Goal: Task Accomplishment & Management: Manage account settings

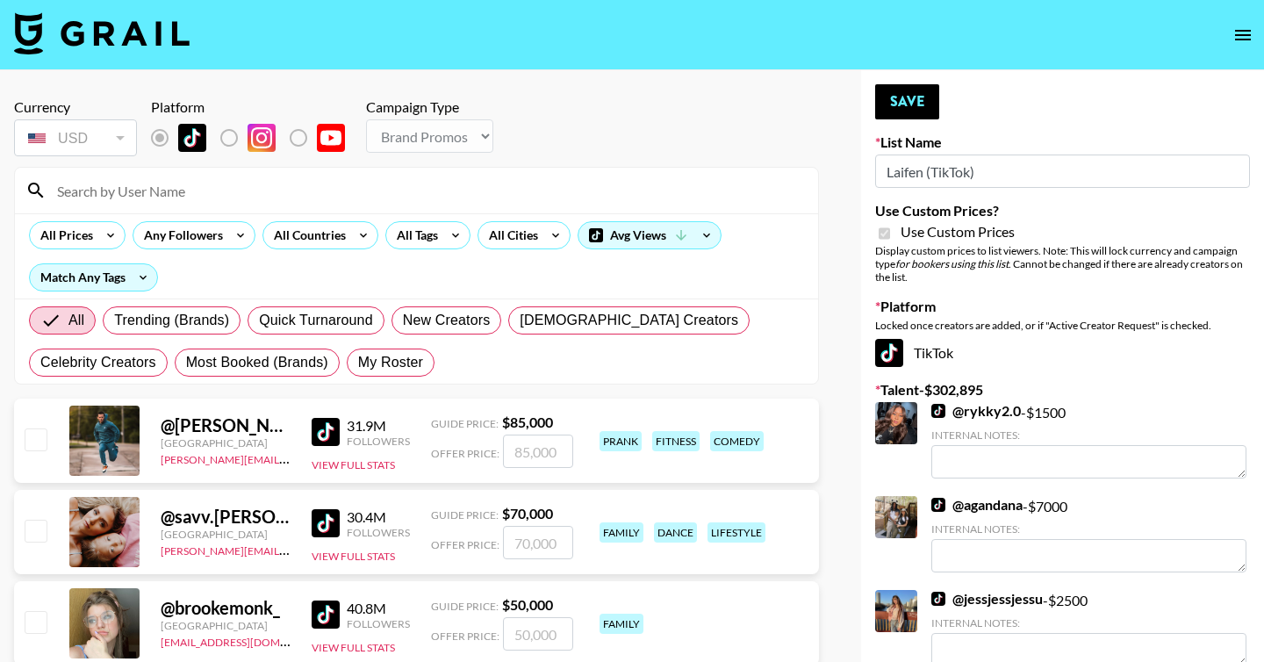
select select "Brand"
click at [390, 370] on span "My Roster" at bounding box center [390, 362] width 65 height 21
click at [358, 363] on input "My Roster" at bounding box center [358, 363] width 0 height 0
radio input "true"
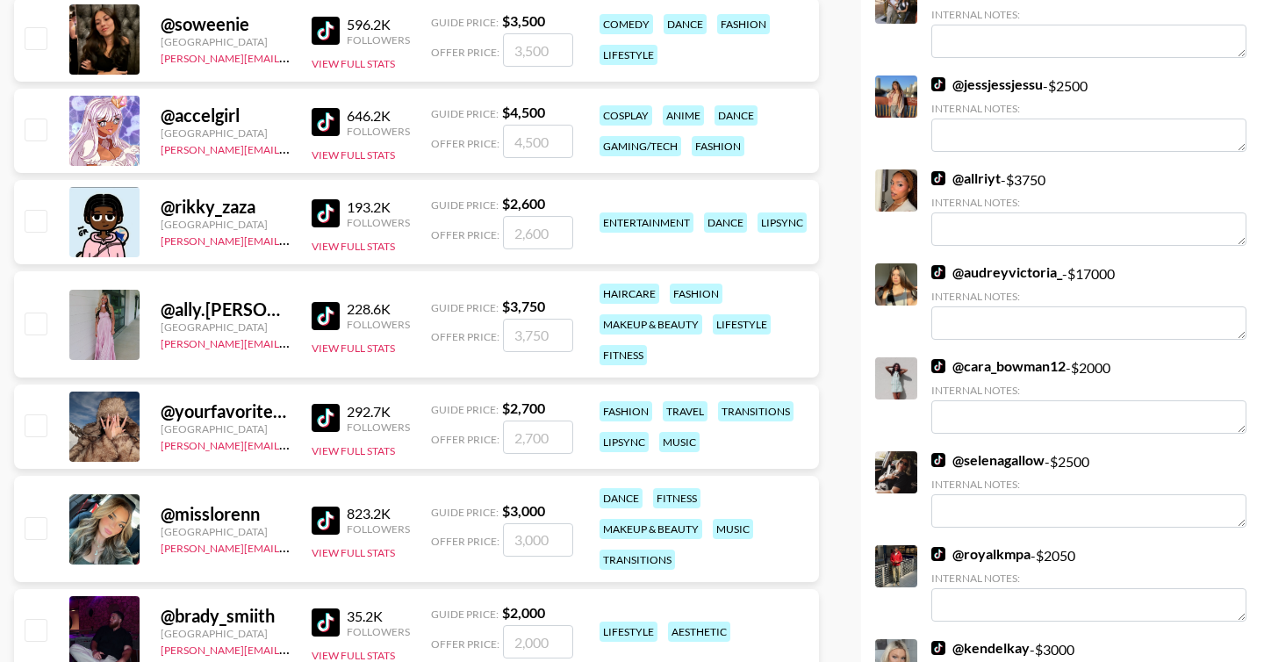
scroll to position [540, 0]
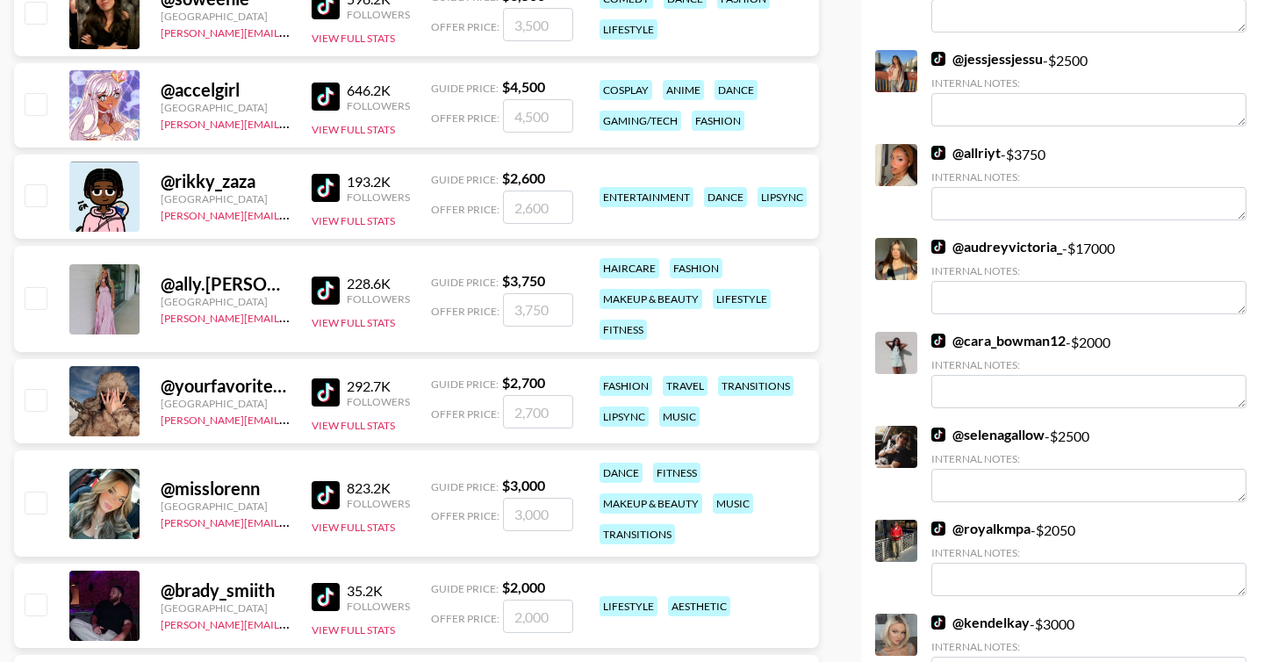
click at [40, 292] on input "checkbox" at bounding box center [35, 297] width 21 height 21
checkbox input "true"
click at [537, 317] on input "3750" at bounding box center [538, 309] width 70 height 33
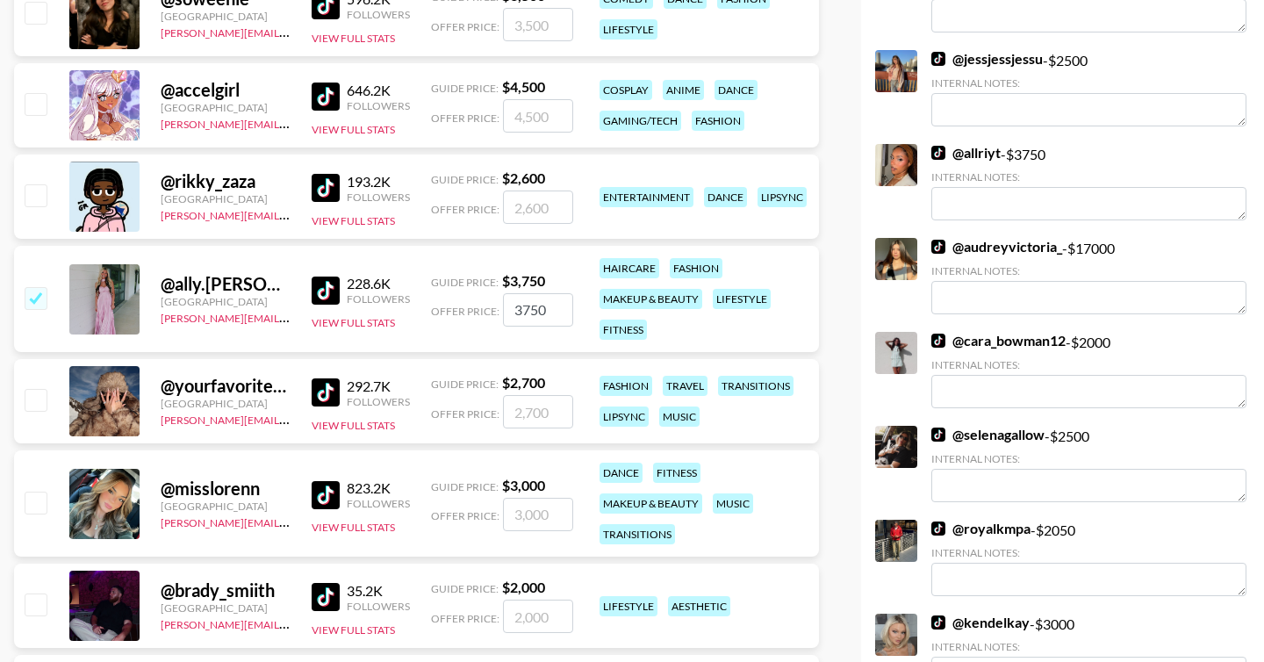
paste input "42"
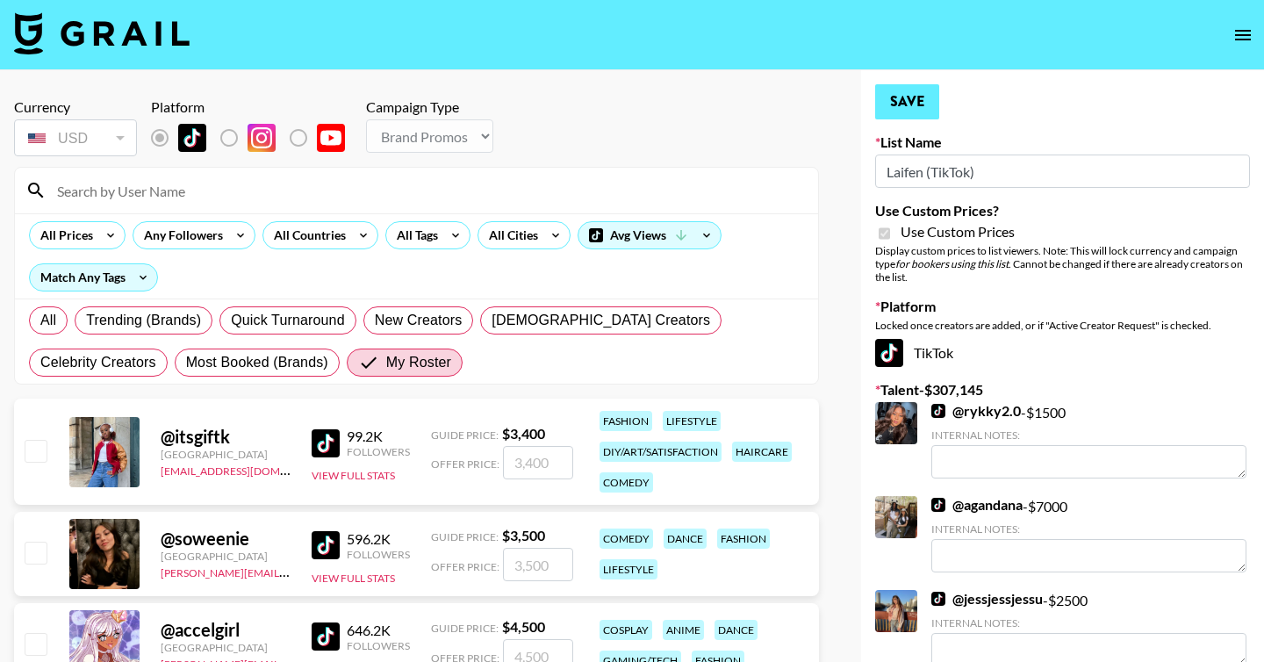
type input "4250"
click at [913, 104] on button "Save" at bounding box center [907, 101] width 64 height 35
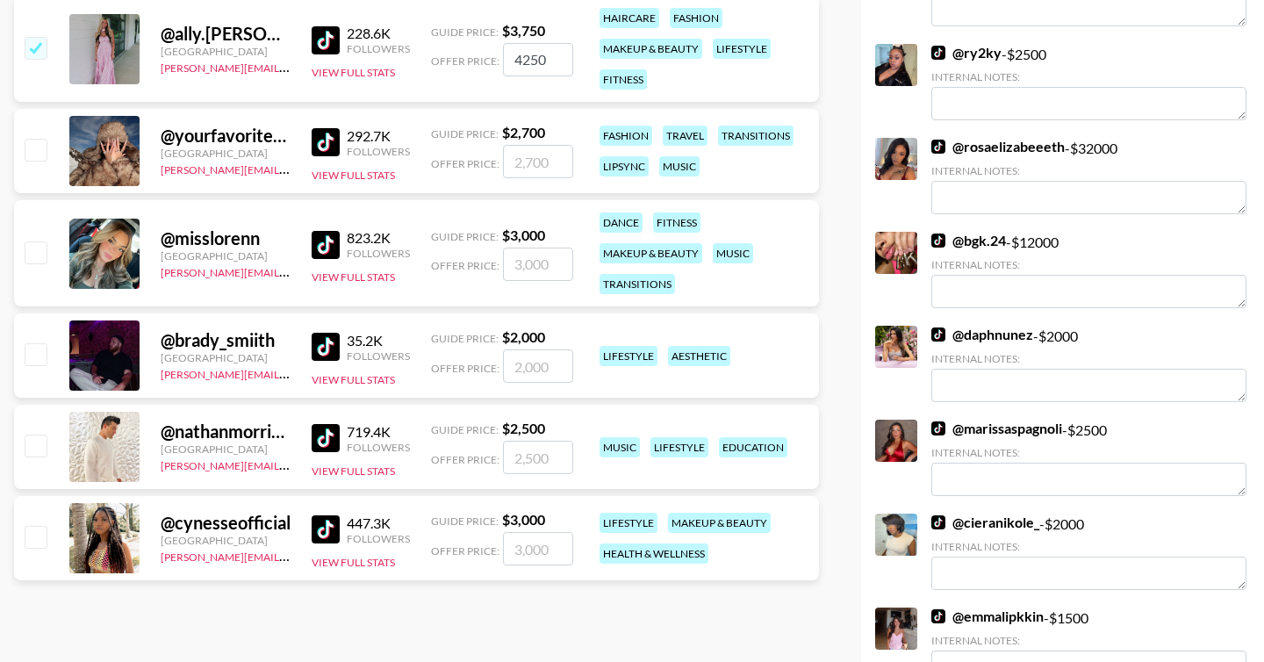
scroll to position [792, 0]
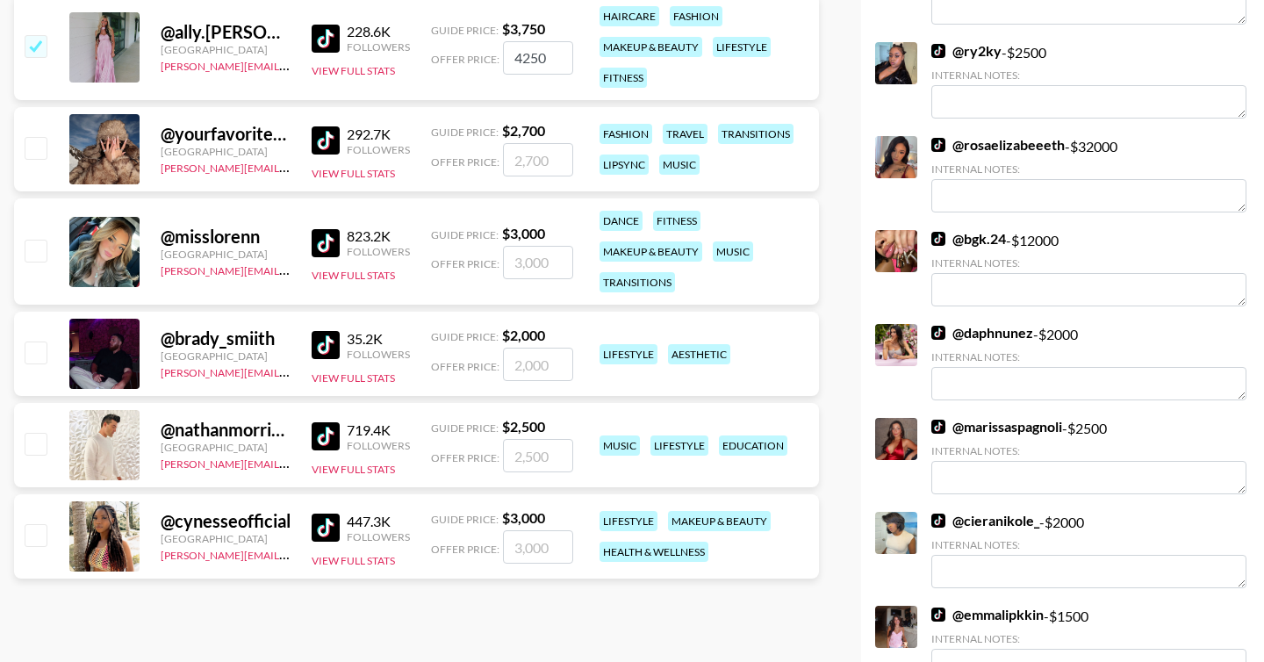
click at [46, 529] on input "checkbox" at bounding box center [35, 534] width 21 height 21
checkbox input "true"
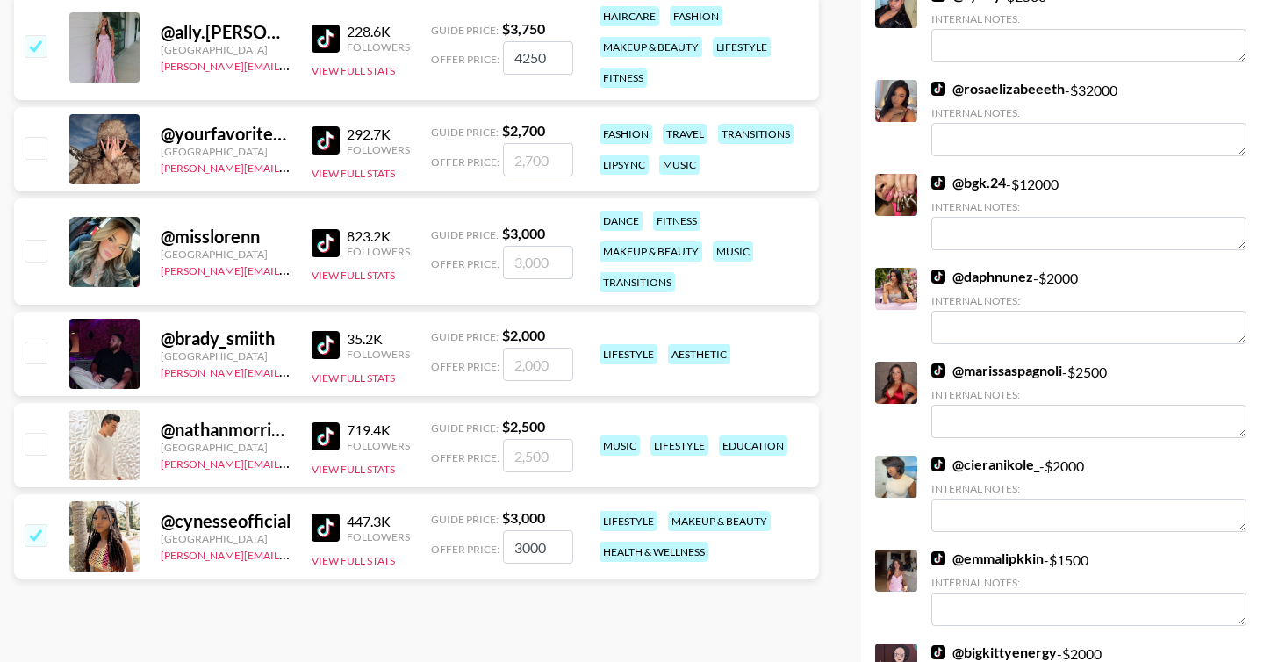
click at [528, 550] on input "3000" at bounding box center [538, 546] width 70 height 33
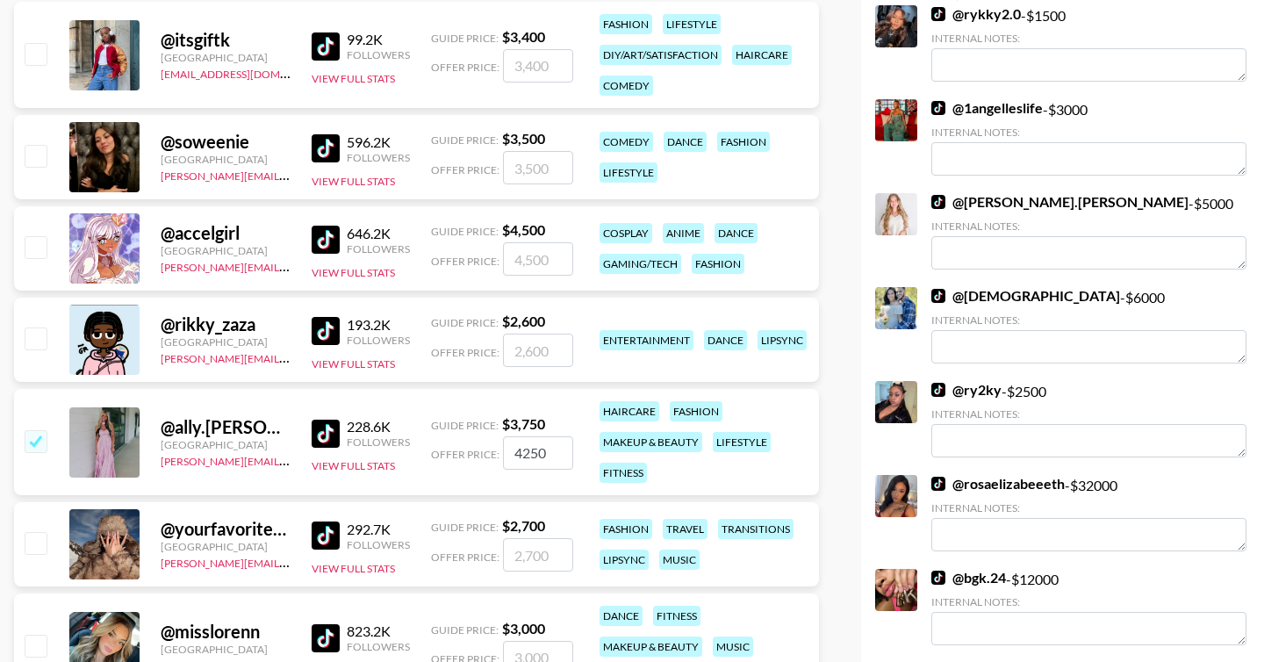
scroll to position [0, 0]
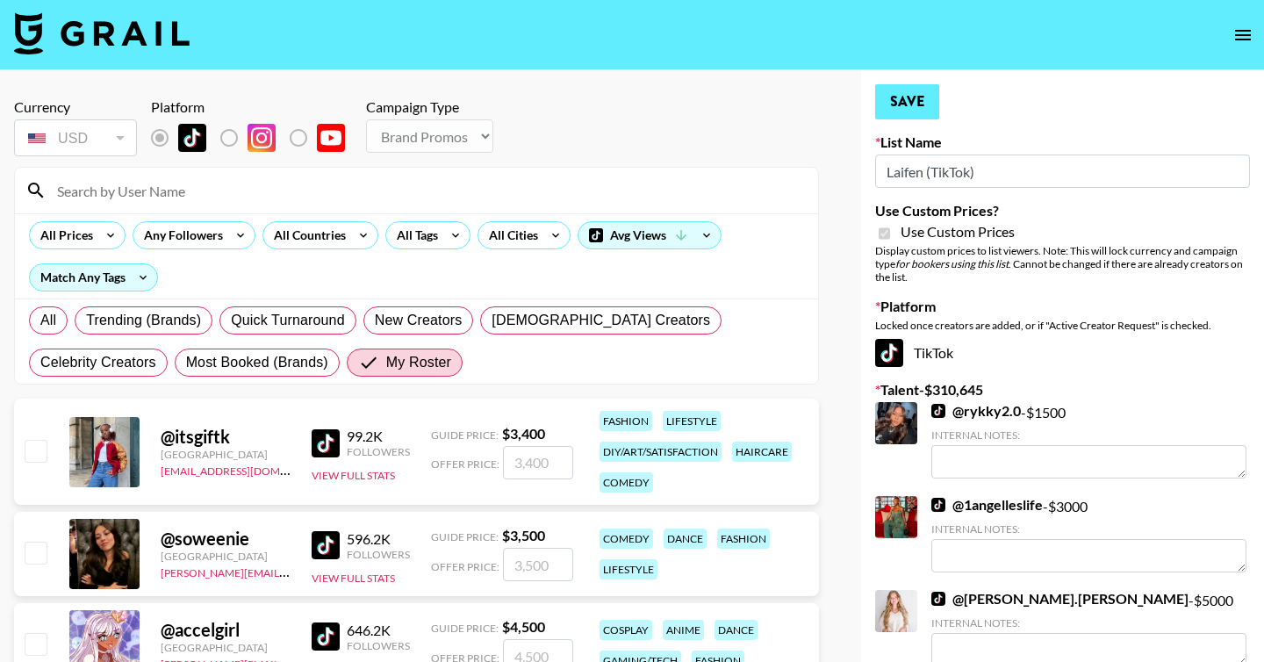
type input "3500"
click at [902, 89] on button "Save" at bounding box center [907, 101] width 64 height 35
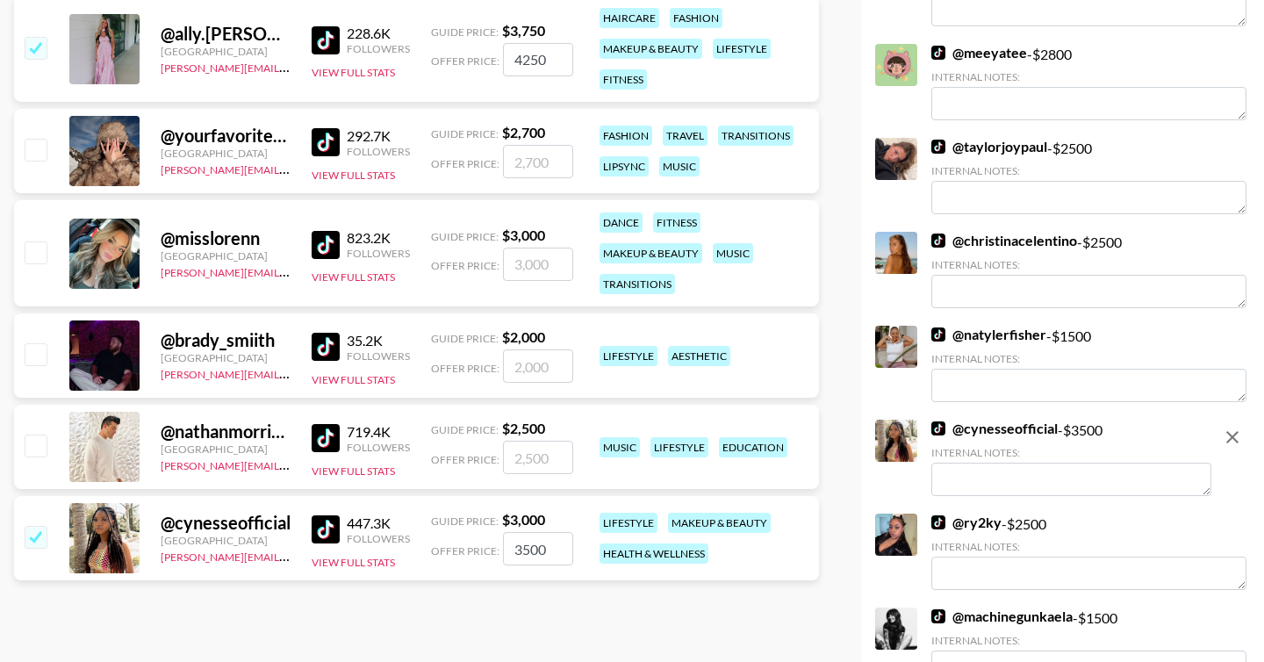
scroll to position [798, 0]
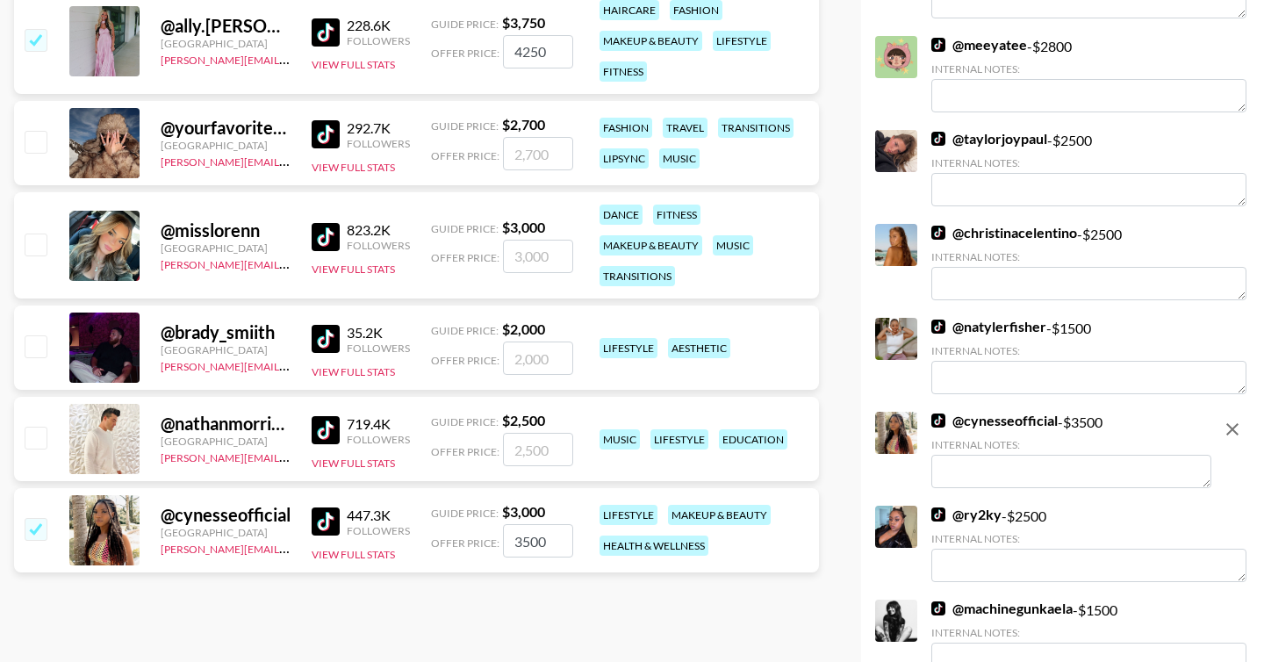
click at [40, 249] on input "checkbox" at bounding box center [35, 244] width 21 height 21
checkbox input "true"
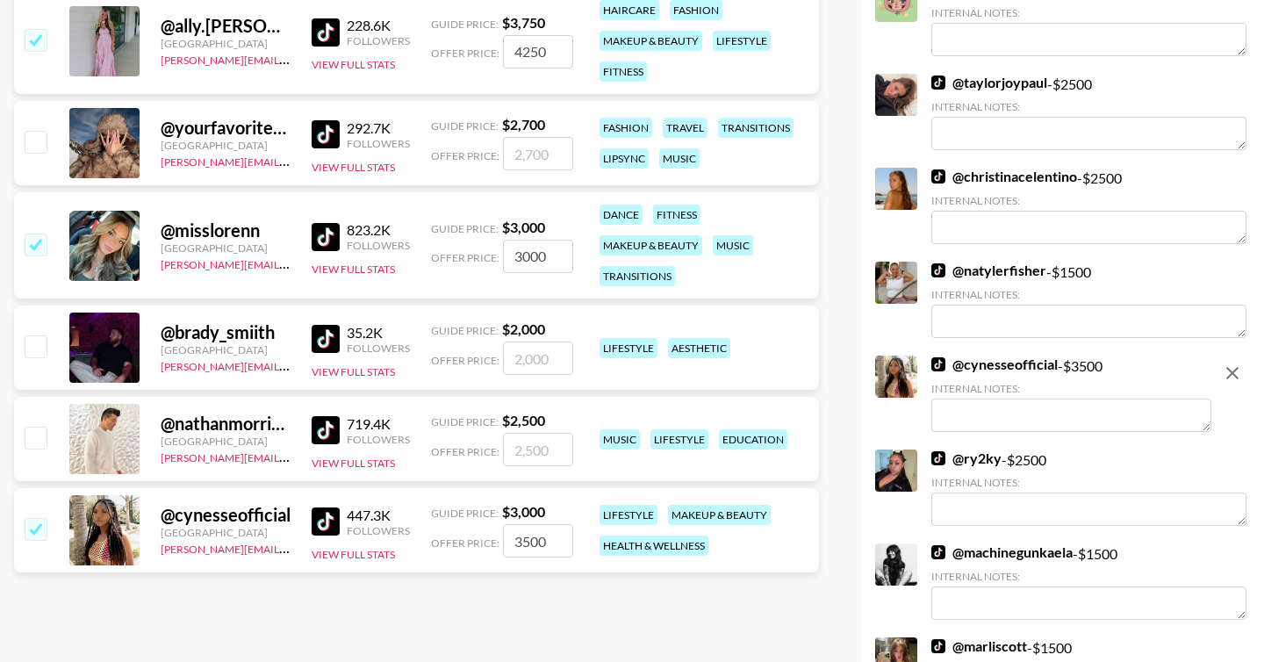
click at [533, 261] on input "3000" at bounding box center [538, 256] width 70 height 33
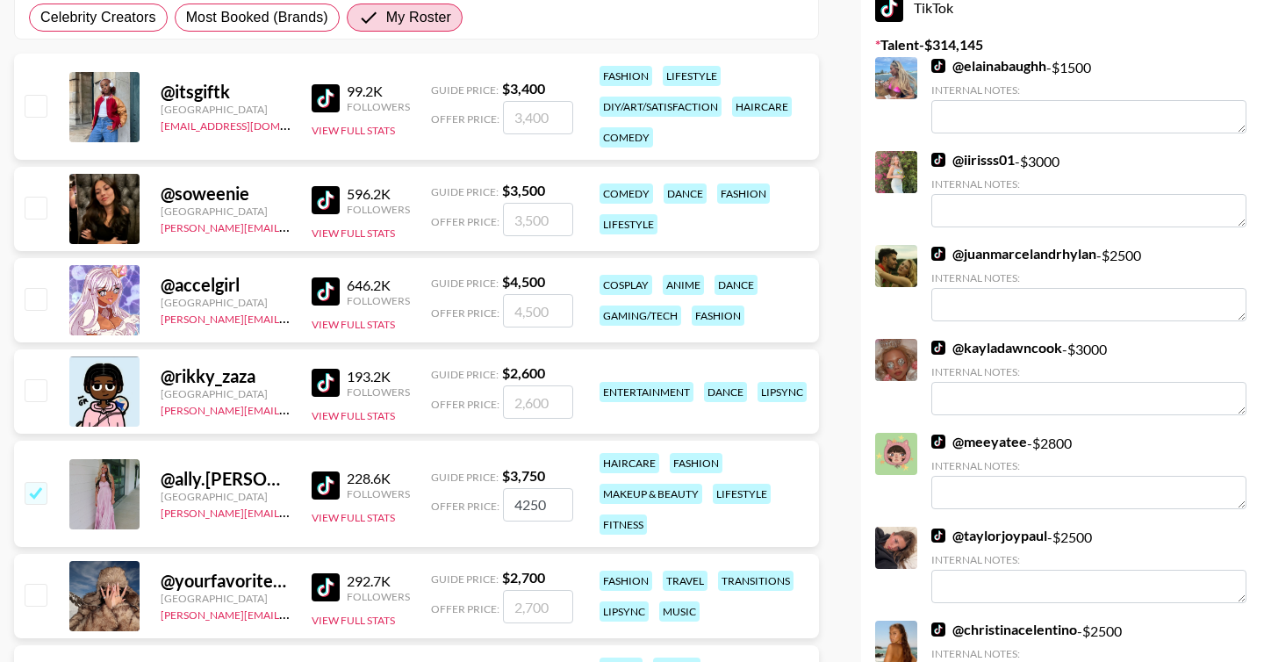
scroll to position [0, 0]
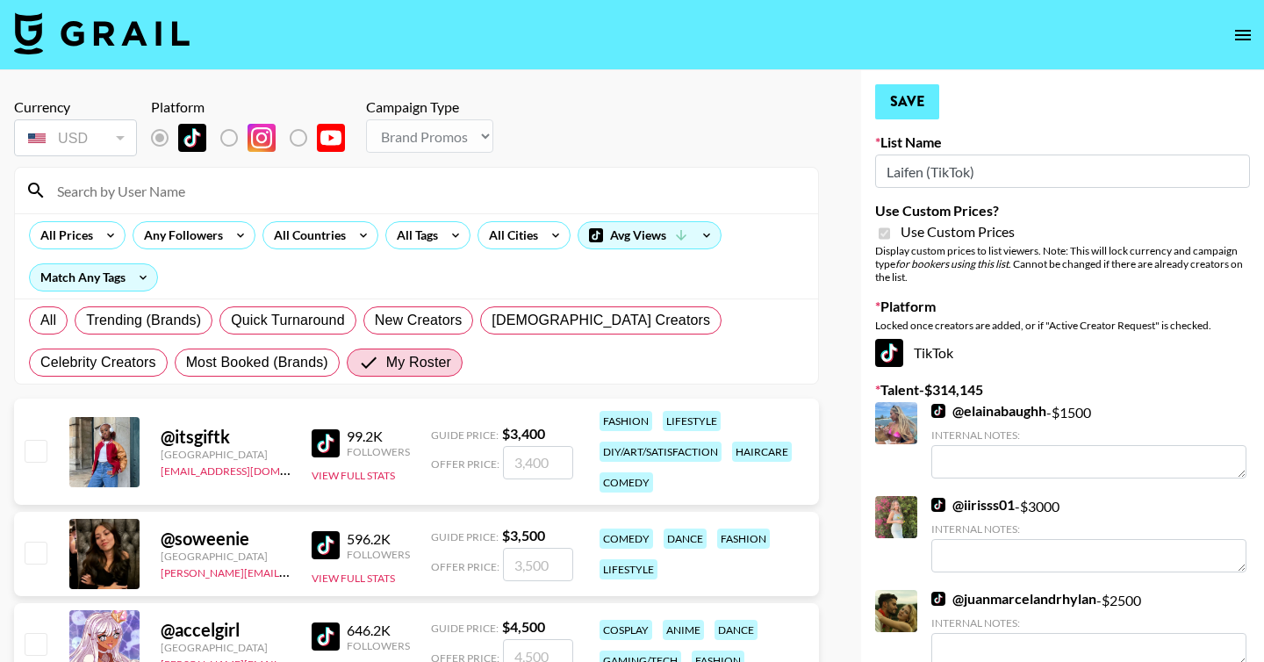
type input "3500"
click at [915, 110] on button "Save" at bounding box center [907, 101] width 64 height 35
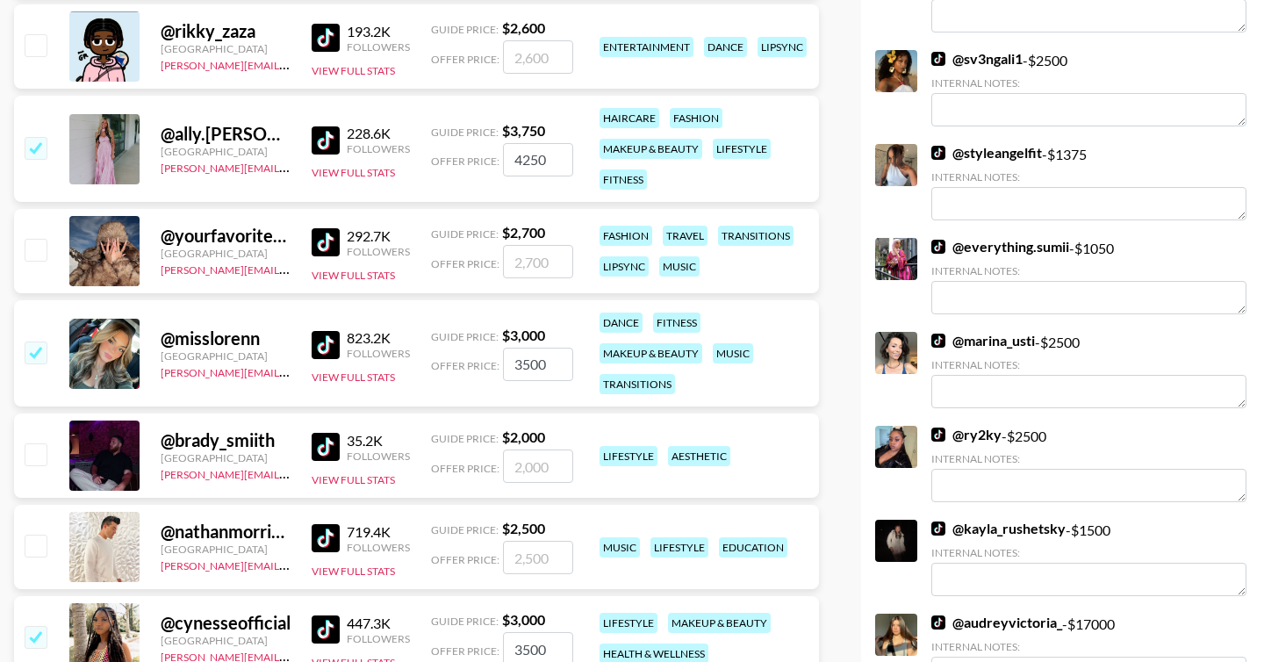
scroll to position [693, 0]
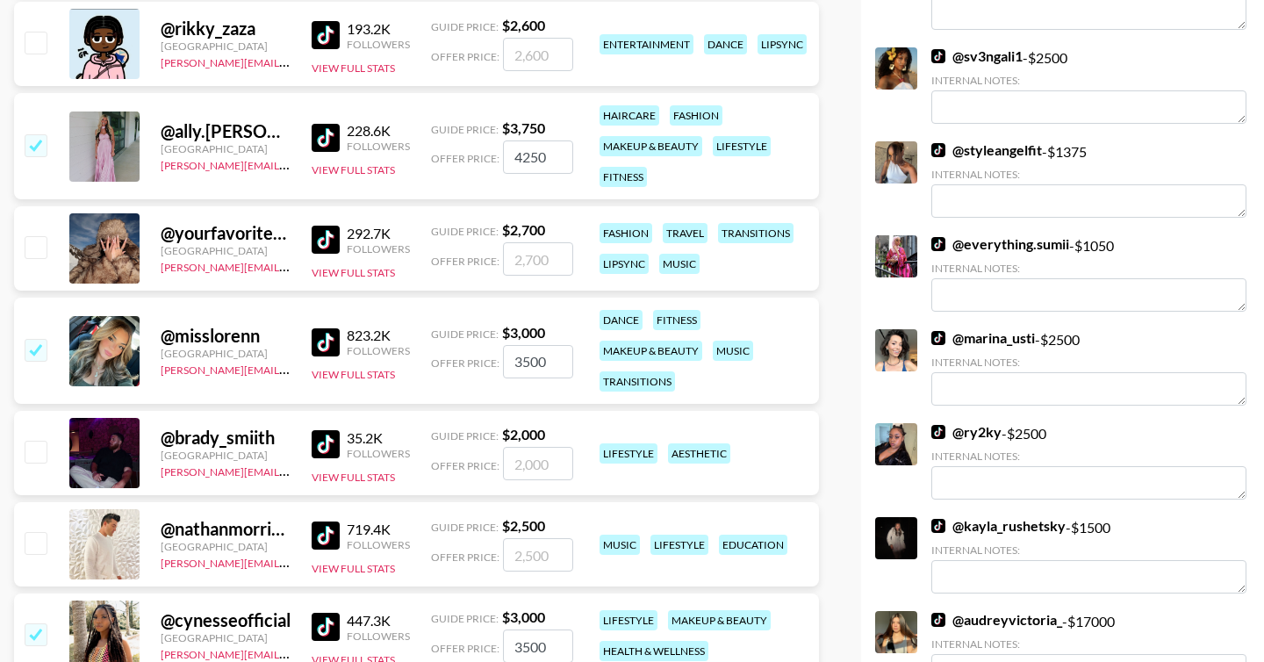
click at [30, 248] on input "checkbox" at bounding box center [35, 246] width 21 height 21
checkbox input "true"
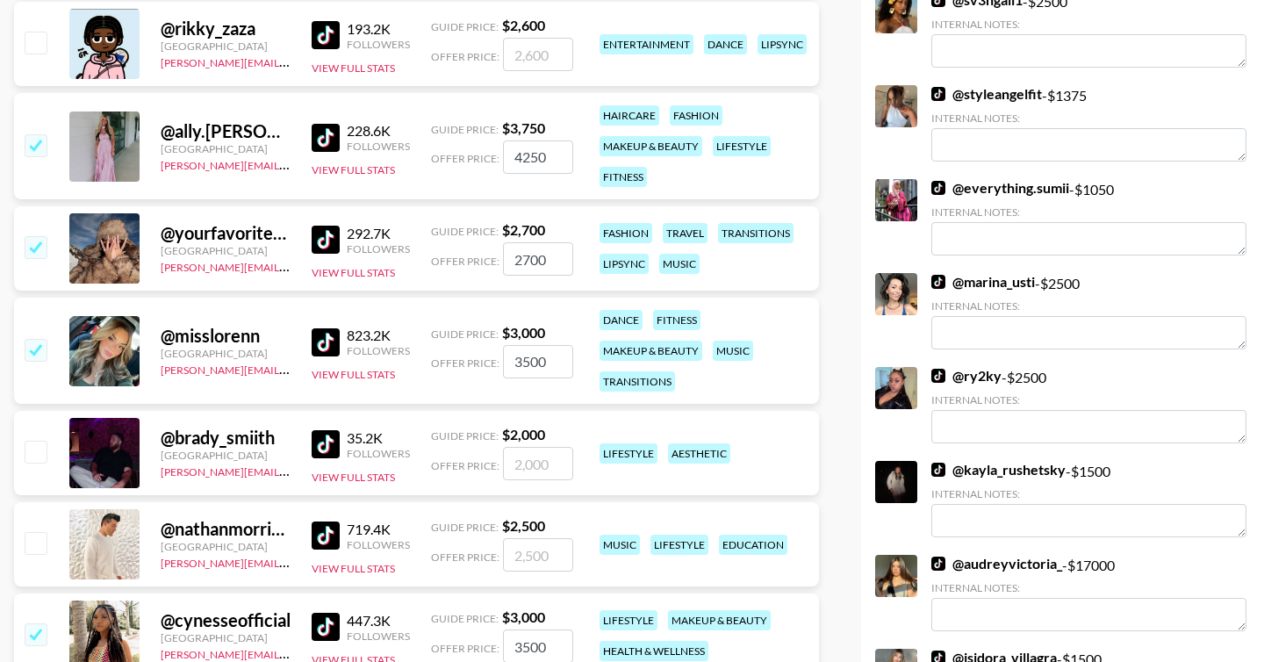
click at [521, 264] on input "2700" at bounding box center [538, 258] width 70 height 33
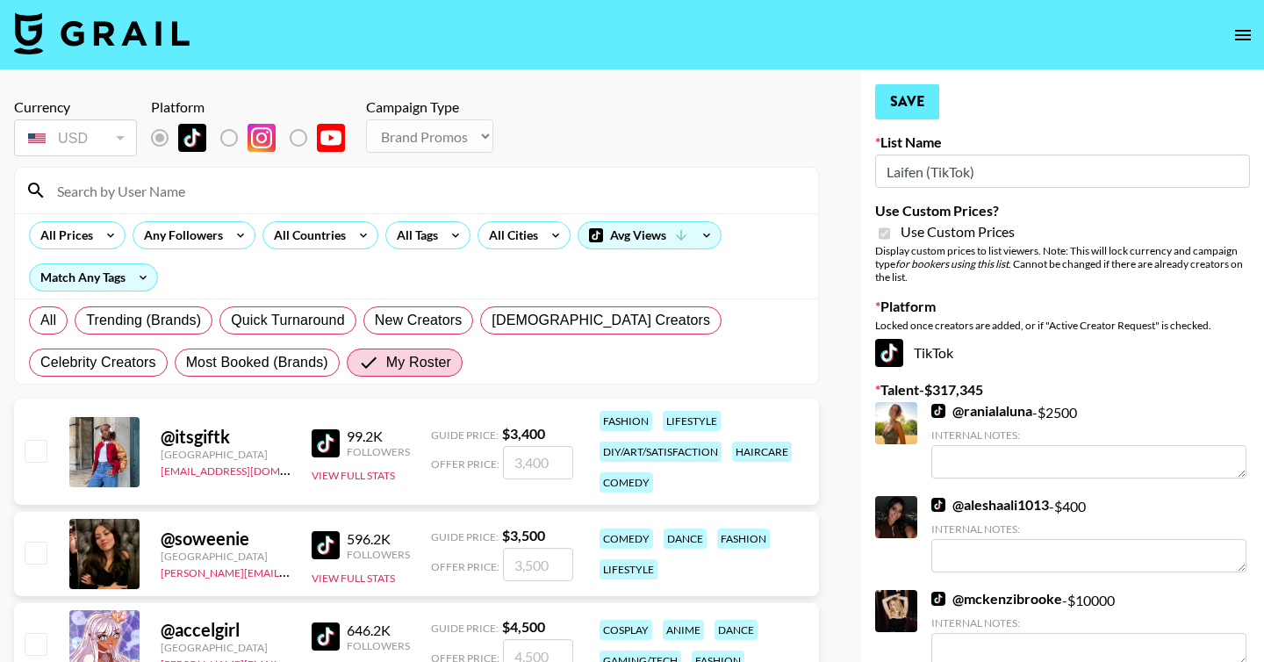
type input "3200"
click at [917, 106] on button "Save" at bounding box center [907, 101] width 64 height 35
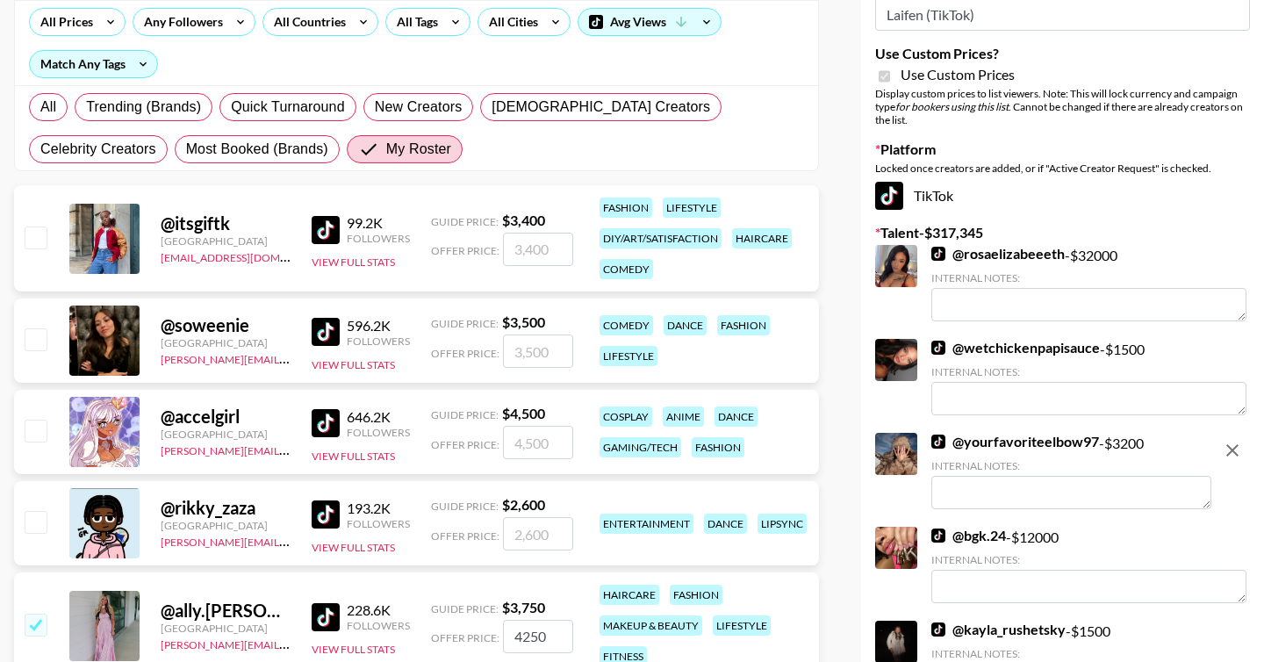
scroll to position [634, 0]
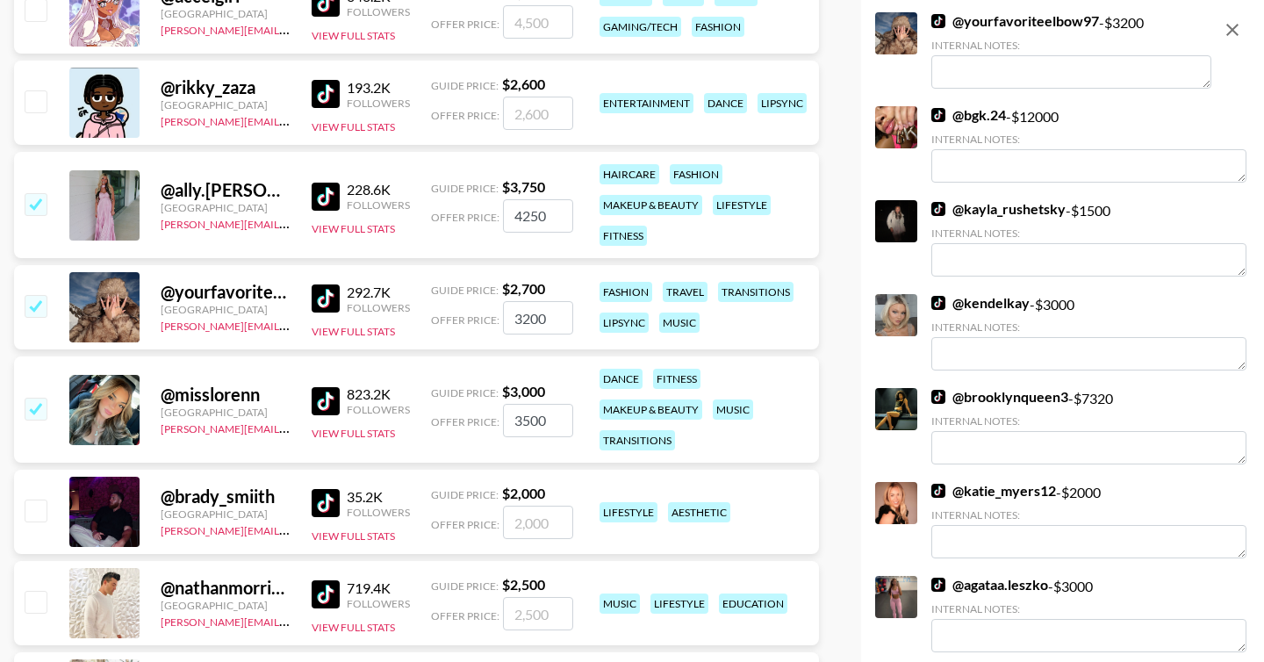
click at [916, 228] on div at bounding box center [896, 221] width 42 height 42
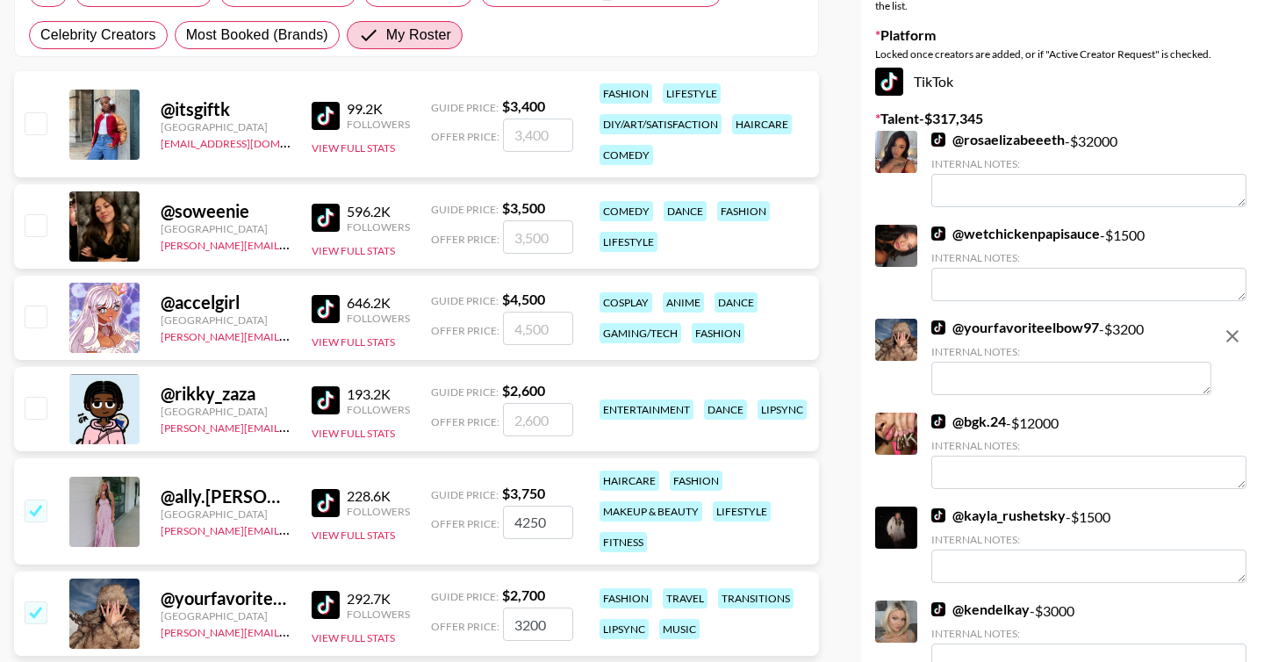
scroll to position [327, 0]
click at [40, 226] on input "checkbox" at bounding box center [35, 225] width 21 height 21
checkbox input "true"
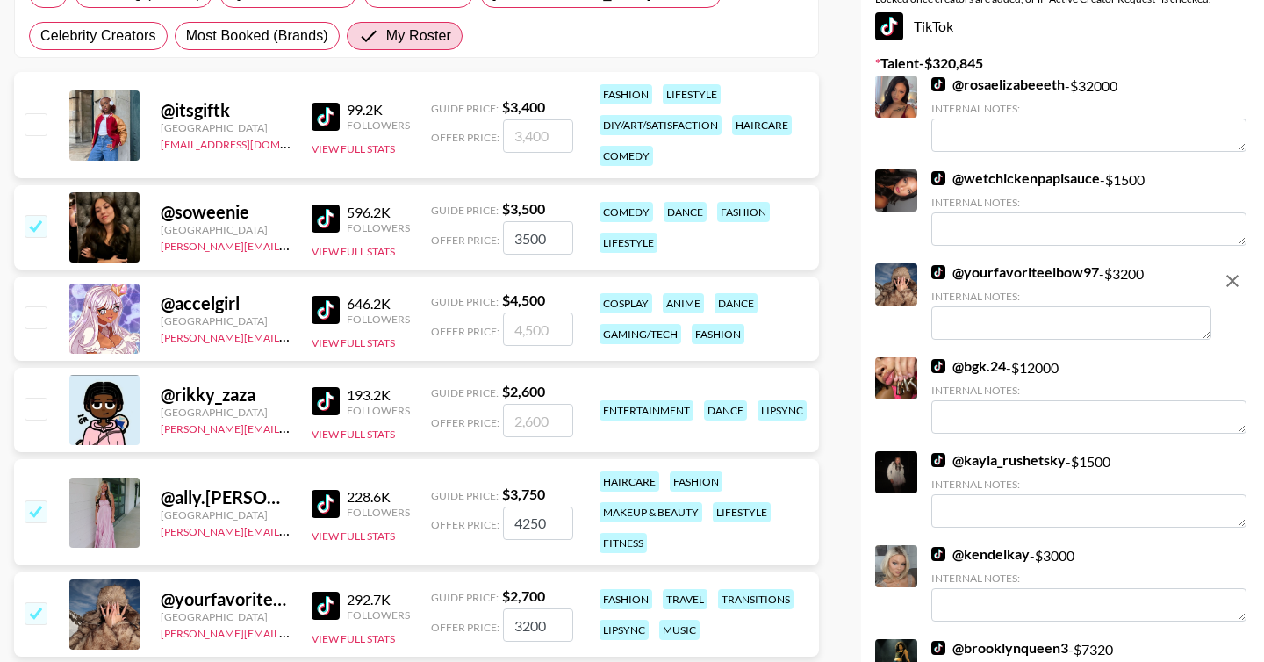
click at [535, 236] on input "3500" at bounding box center [538, 237] width 70 height 33
type input "4000"
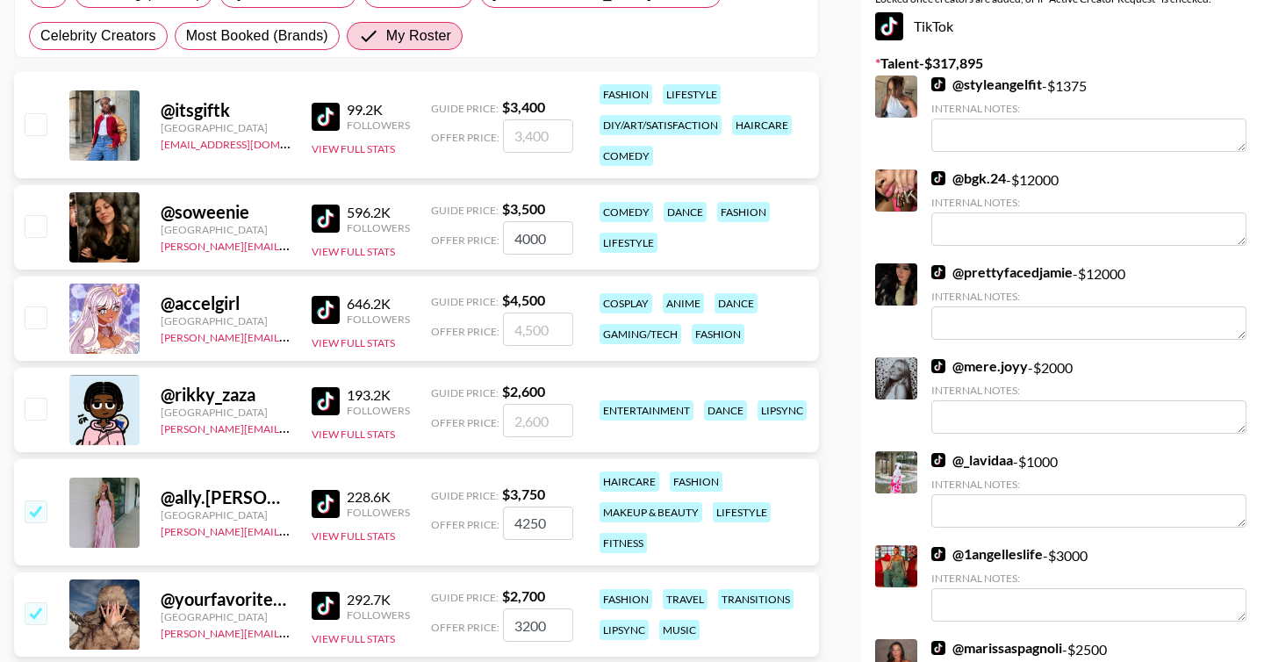
checkbox input "false"
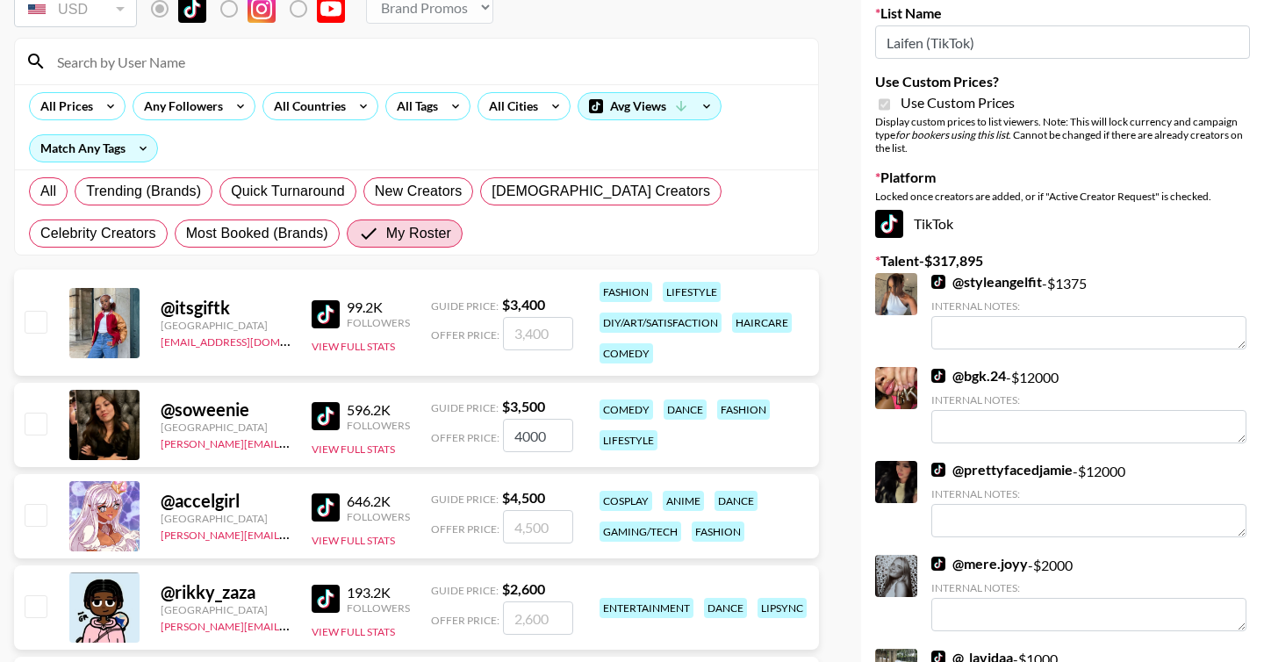
scroll to position [0, 0]
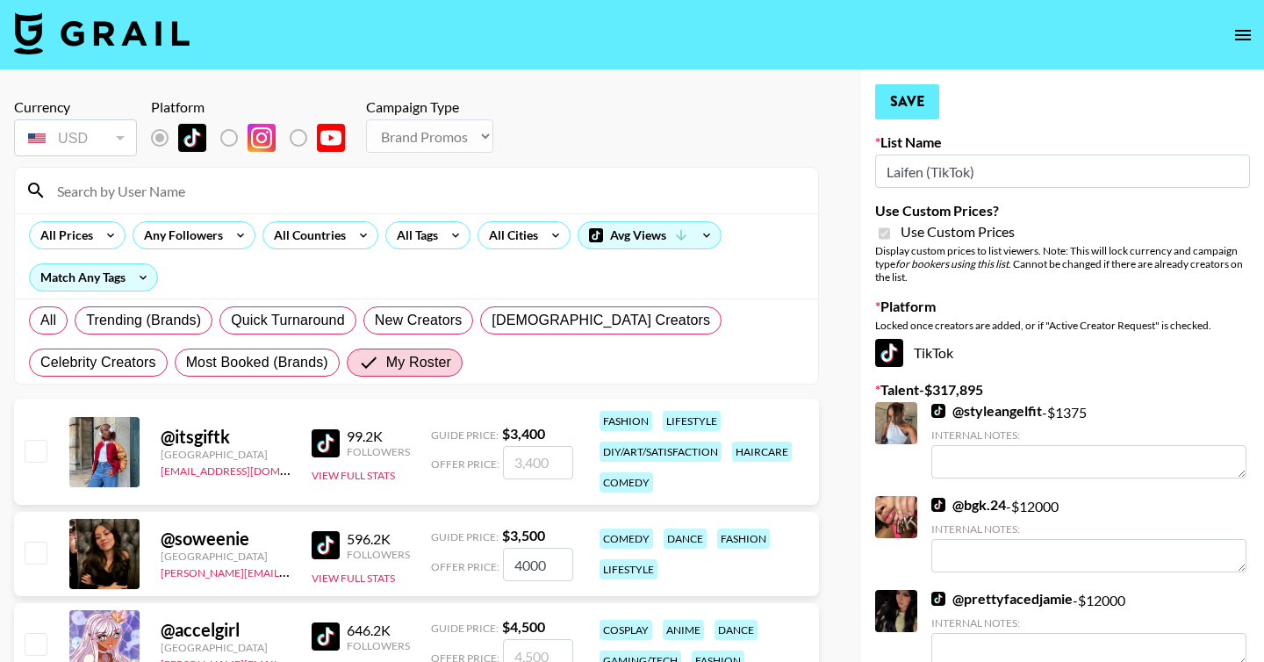
type input "4000"
click at [923, 107] on button "Save" at bounding box center [907, 101] width 64 height 35
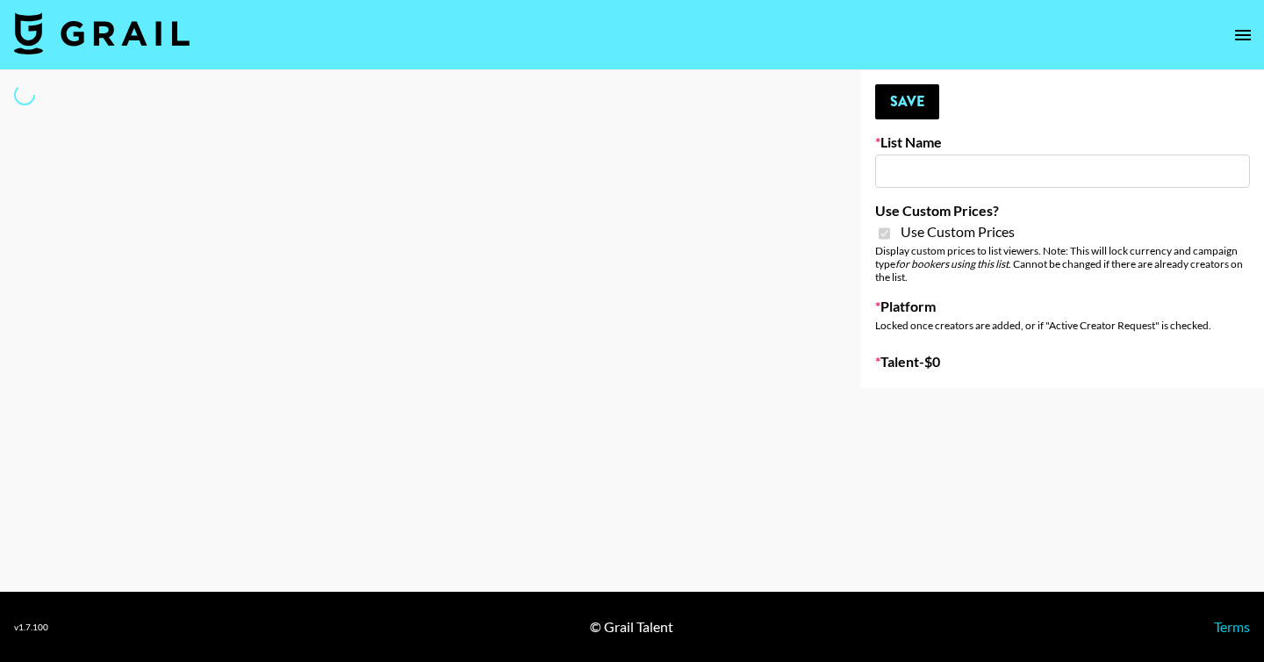
type input "[PERSON_NAME] (IG)"
checkbox input "true"
select select "Song"
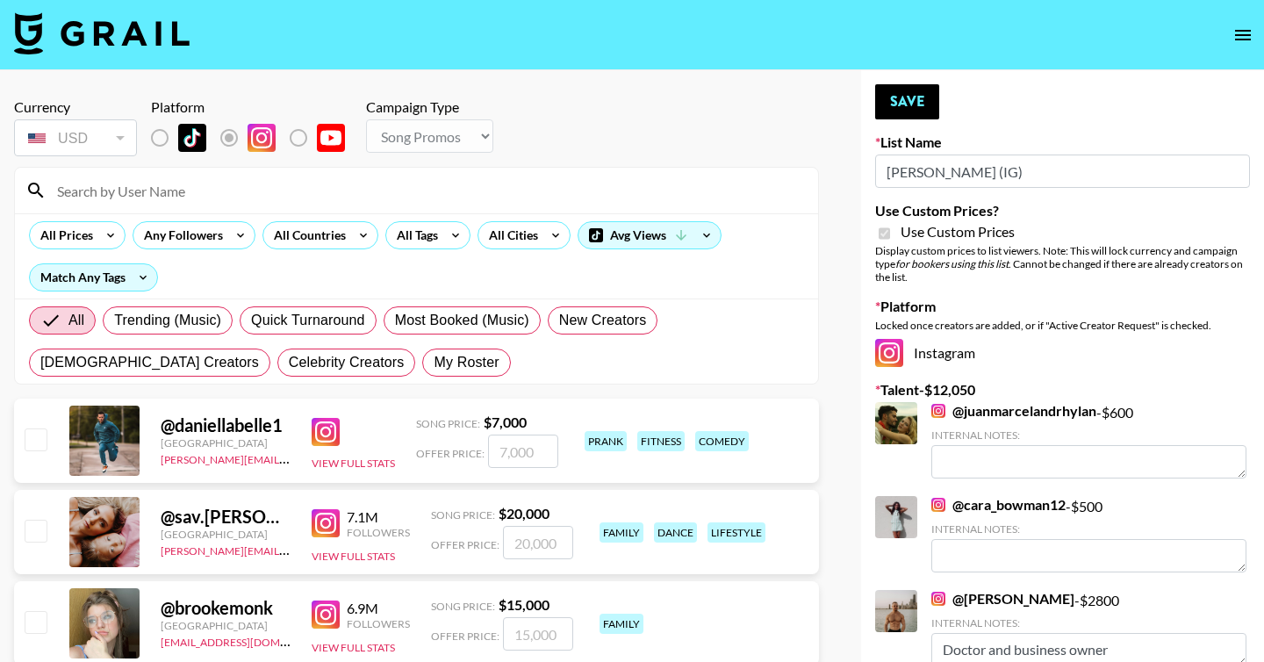
click at [434, 352] on span "My Roster" at bounding box center [466, 362] width 65 height 21
click at [434, 363] on input "My Roster" at bounding box center [434, 363] width 0 height 0
radio input "true"
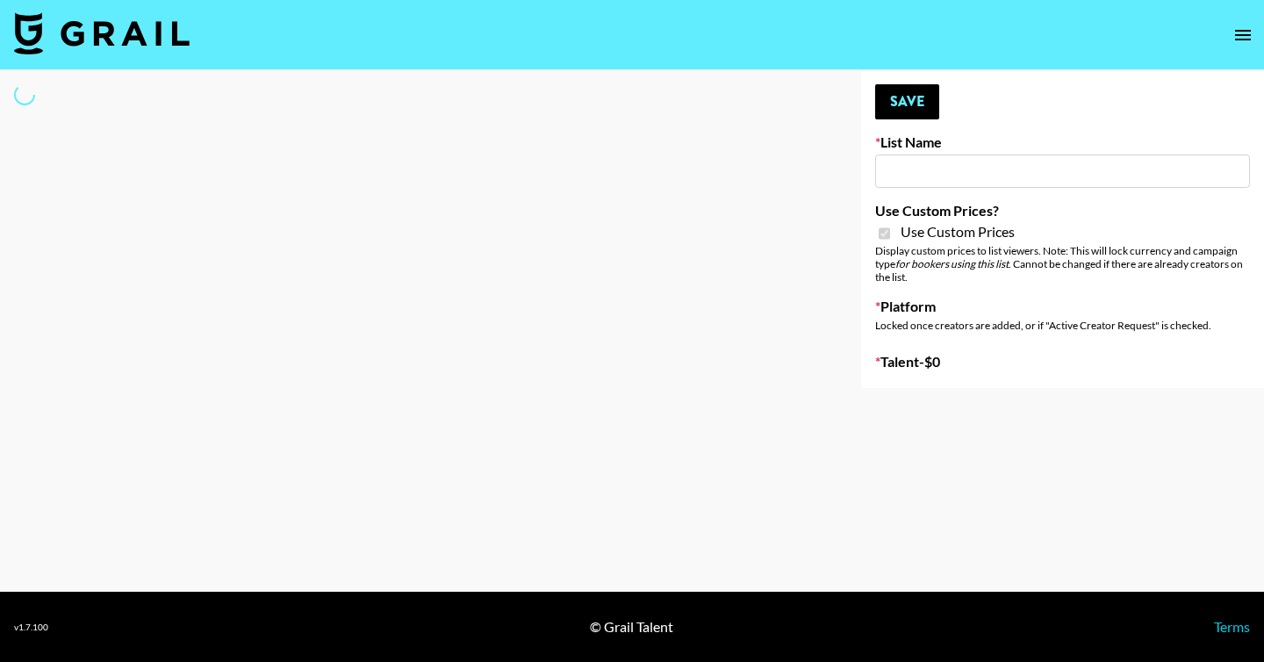
type input "Laifen (IG)"
checkbox input "true"
select select "Brand"
type input "PLAUD (IG)"
checkbox input "true"
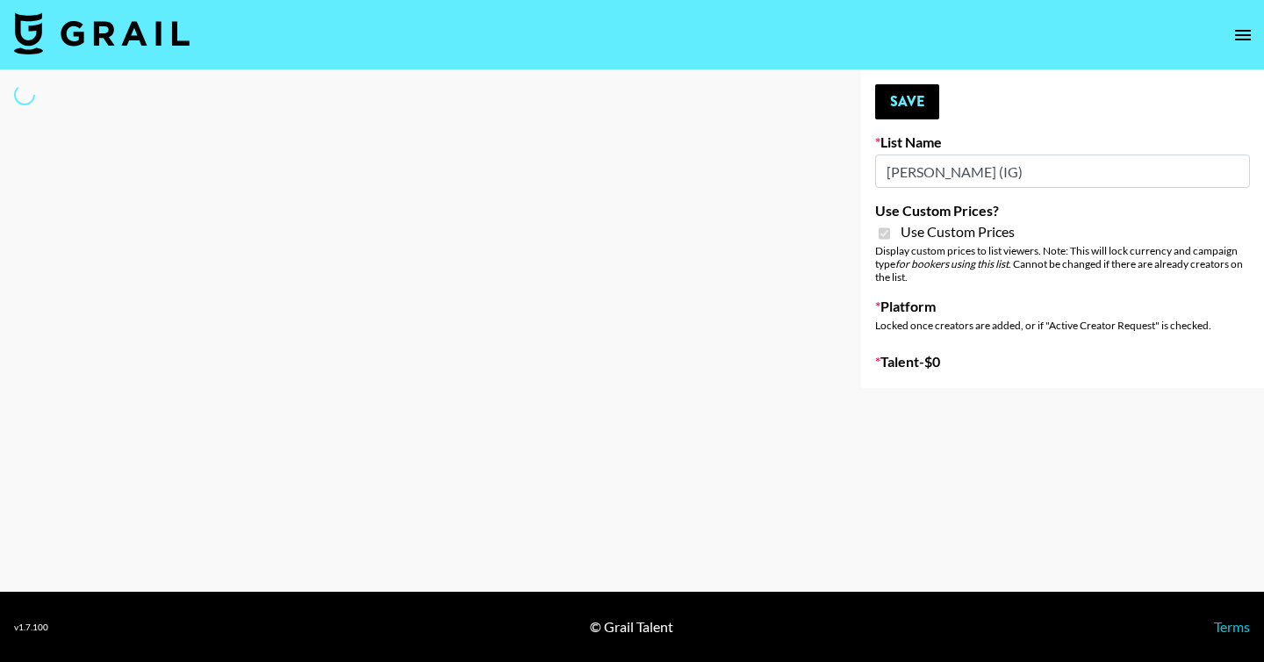
select select "Song"
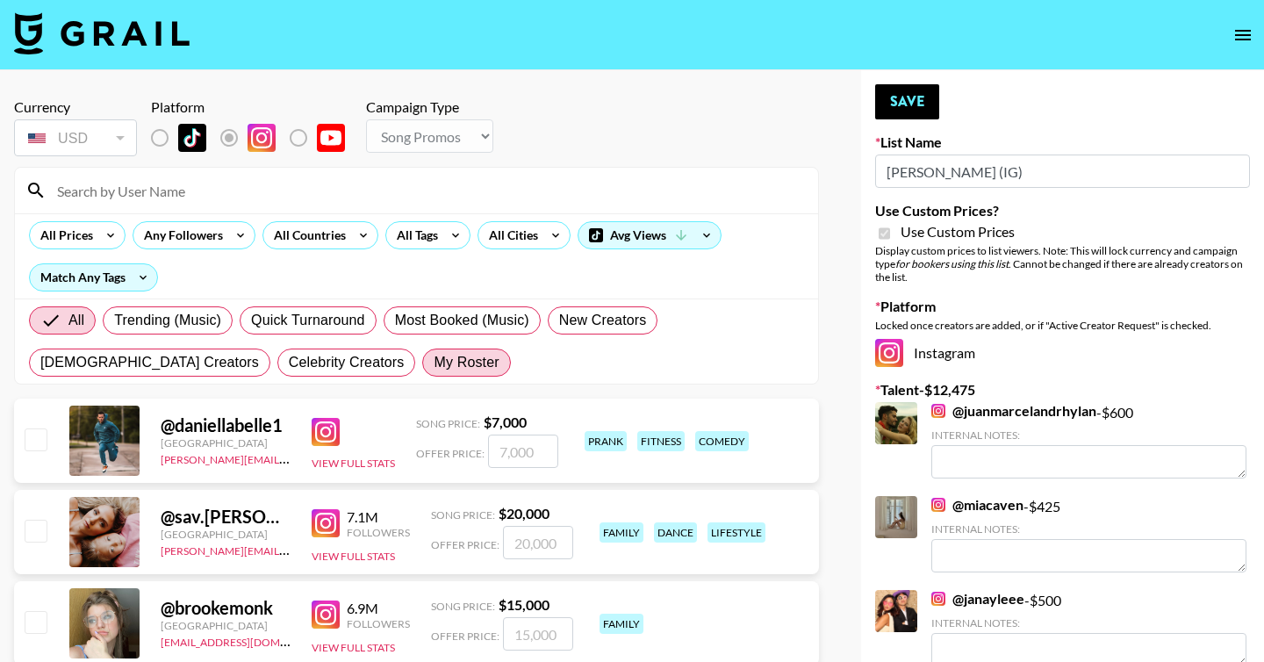
click at [434, 370] on span "My Roster" at bounding box center [466, 362] width 65 height 21
click at [434, 363] on input "My Roster" at bounding box center [434, 363] width 0 height 0
radio input "true"
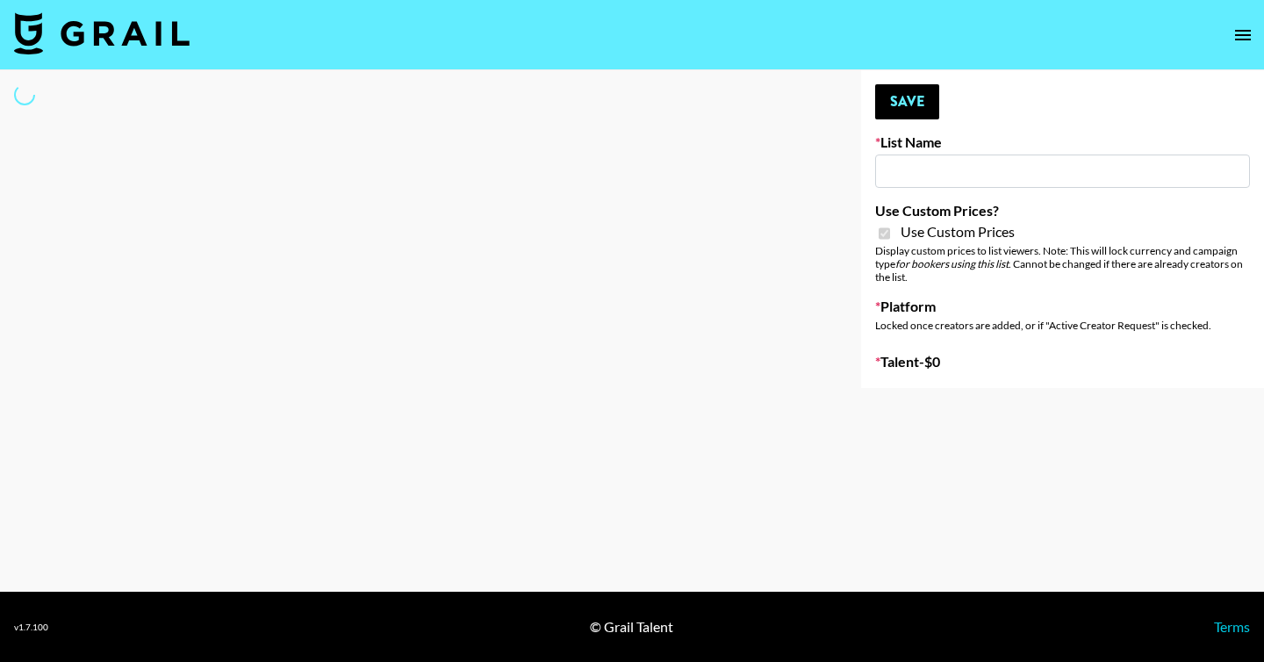
type input "[PERSON_NAME] (IG)"
checkbox input "true"
select select "Song"
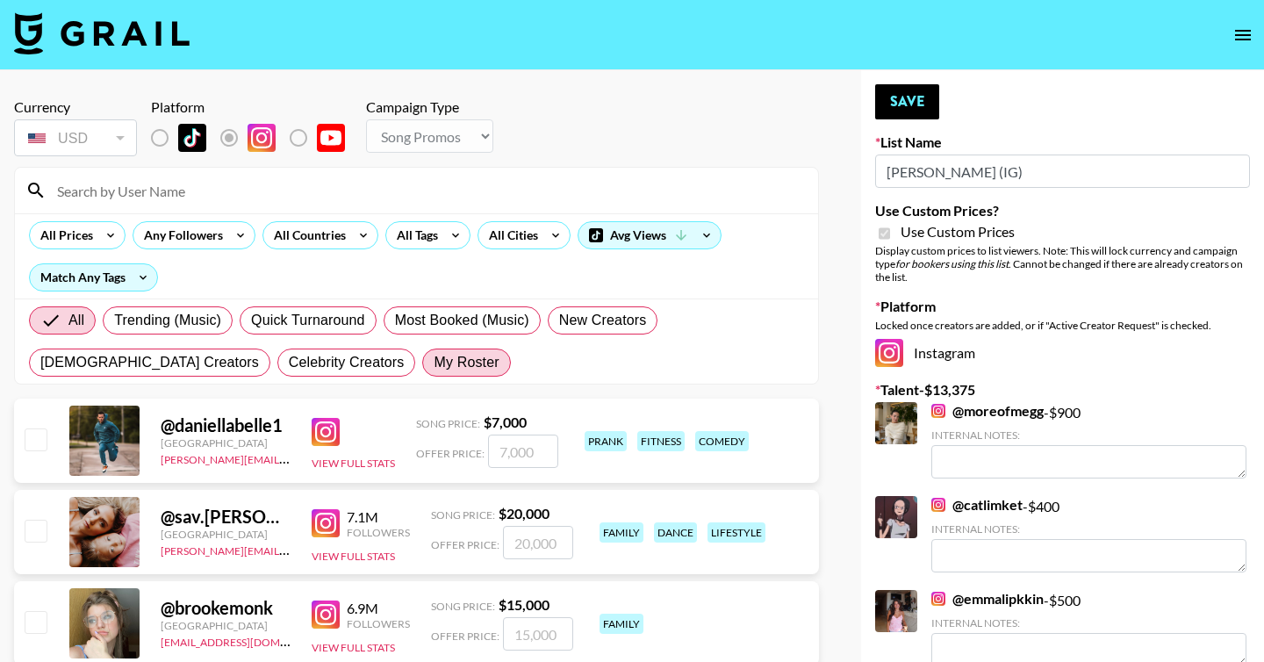
click at [434, 369] on span "My Roster" at bounding box center [466, 362] width 65 height 21
click at [434, 363] on input "My Roster" at bounding box center [434, 363] width 0 height 0
radio input "true"
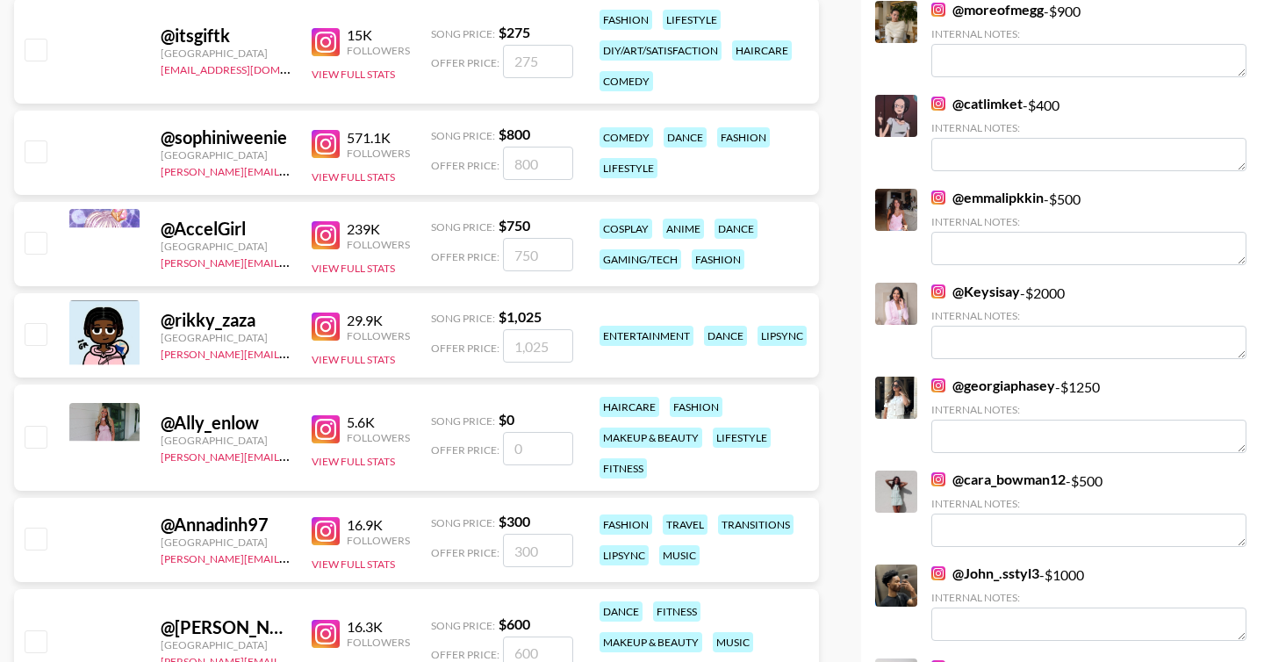
scroll to position [140, 0]
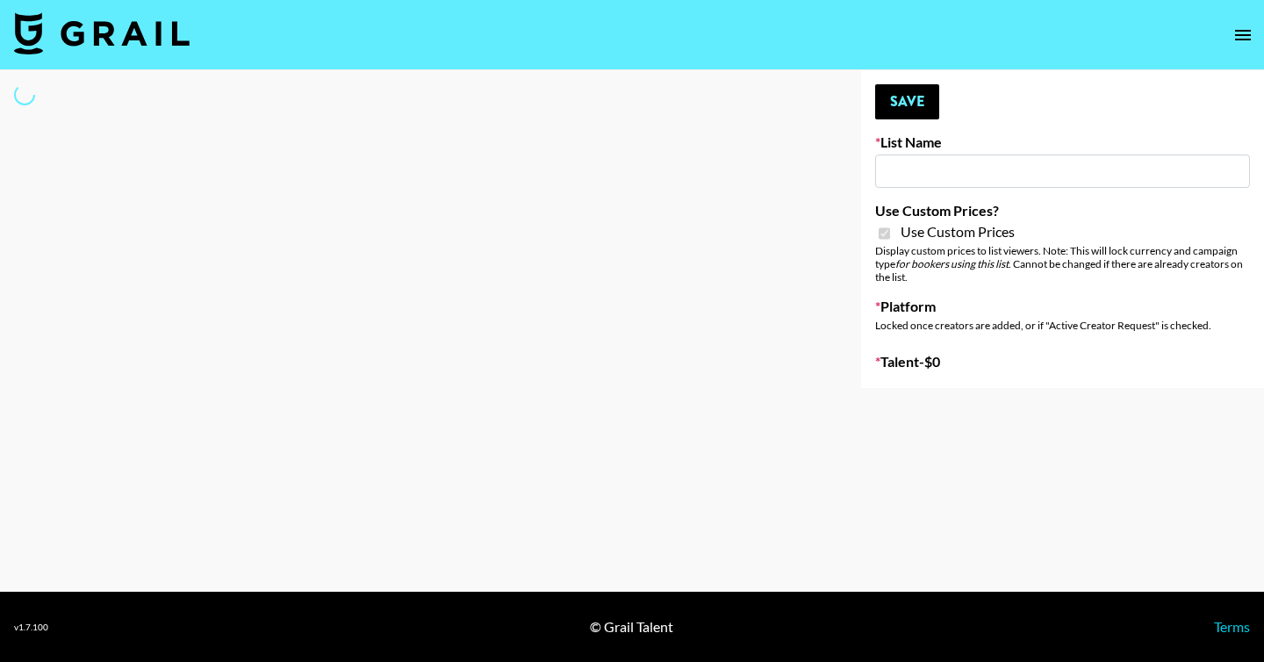
type input "PLAUD (IG)"
checkbox input "true"
select select "Brand"
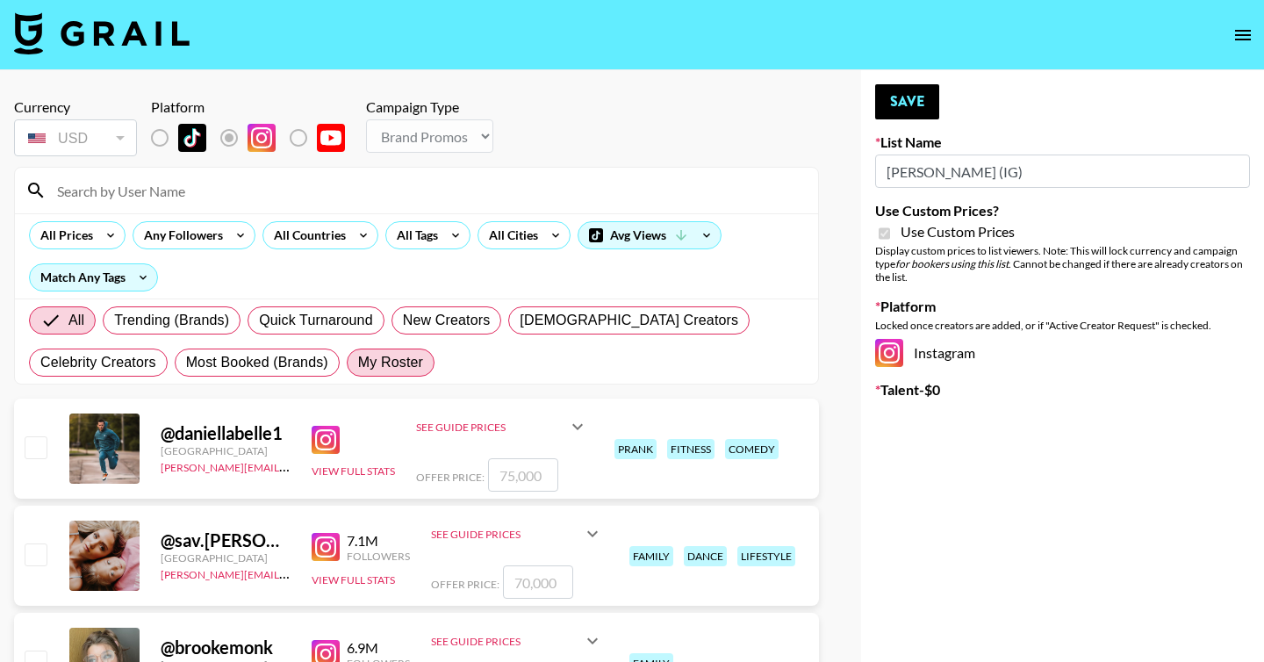
click at [399, 369] on span "My Roster" at bounding box center [390, 362] width 65 height 21
click at [358, 363] on input "My Roster" at bounding box center [358, 363] width 0 height 0
radio input "true"
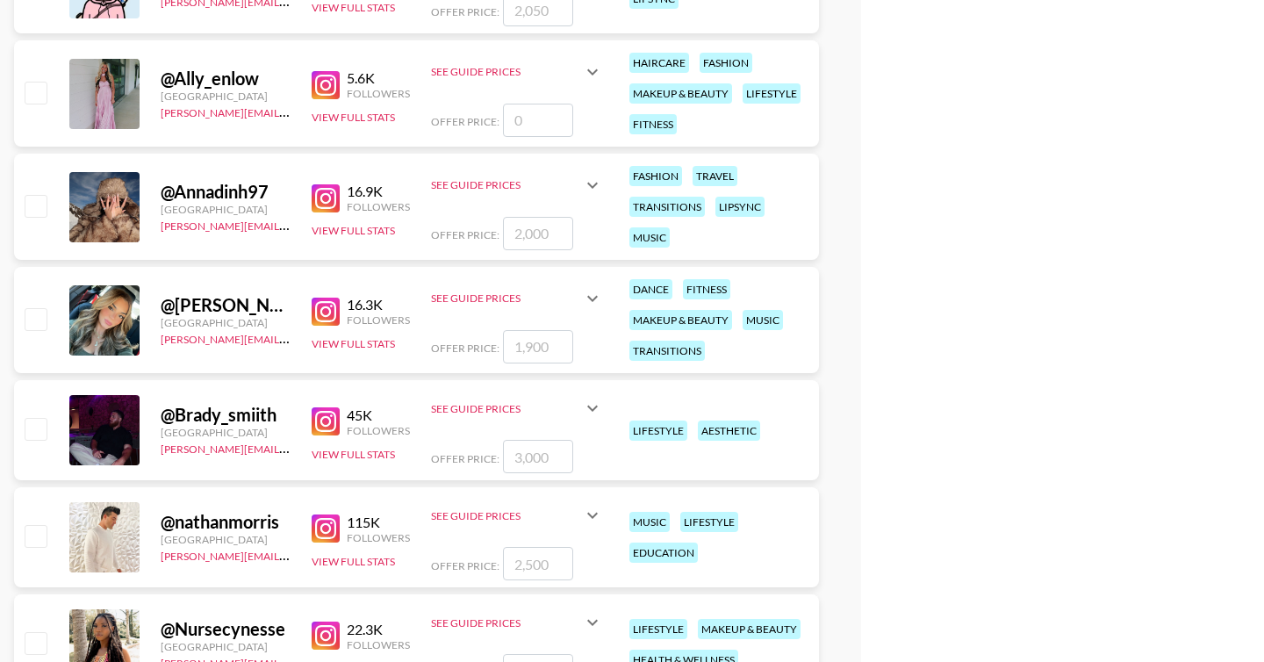
scroll to position [916, 0]
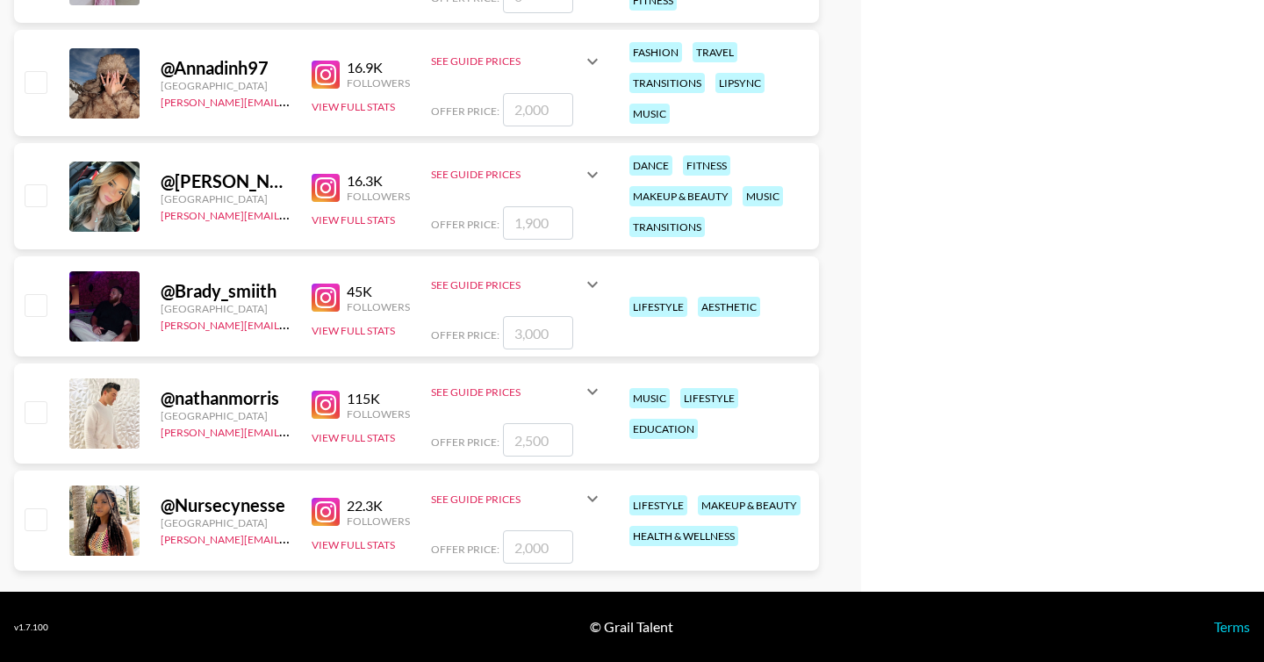
click at [34, 306] on input "checkbox" at bounding box center [35, 304] width 21 height 21
checkbox input "true"
click at [526, 334] on input "3000" at bounding box center [538, 332] width 70 height 33
type input "3500"
click at [34, 410] on input "checkbox" at bounding box center [35, 411] width 21 height 21
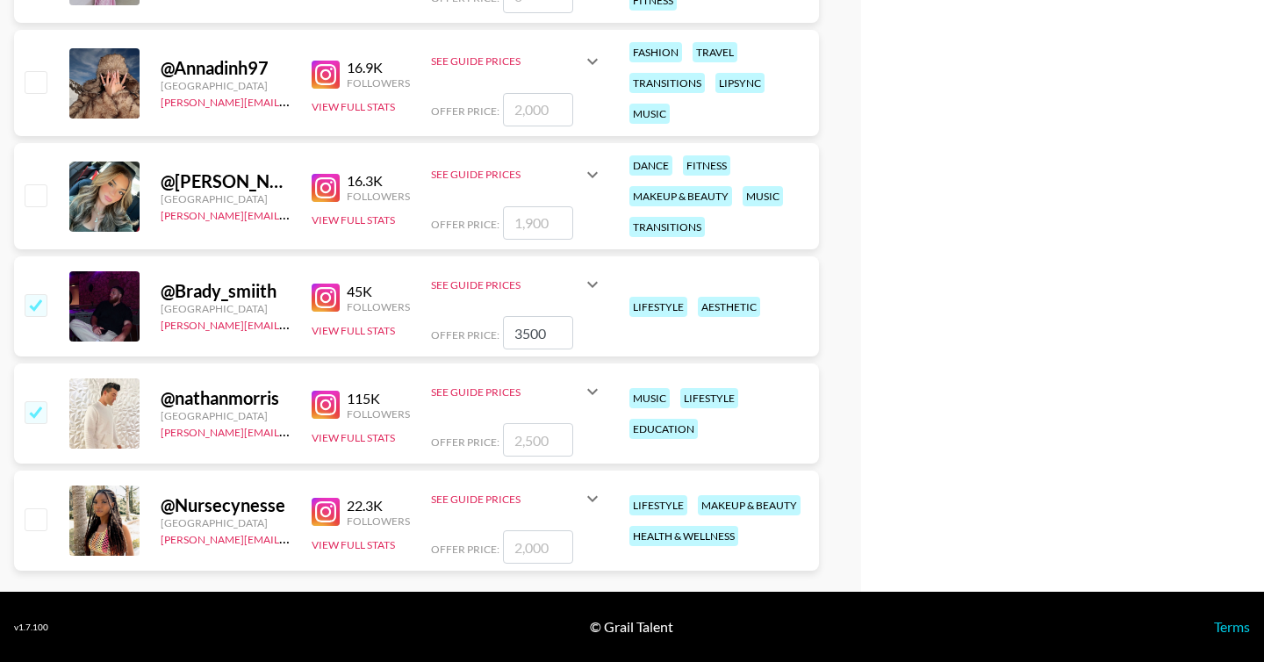
checkbox input "true"
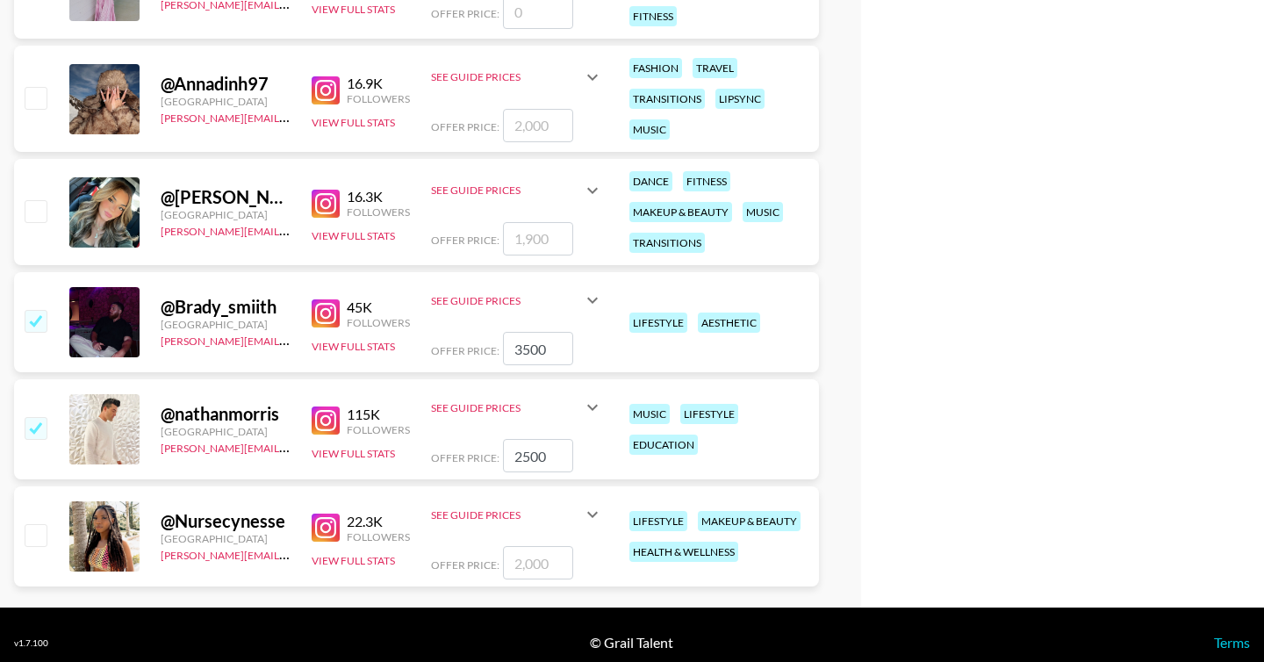
scroll to position [897, 0]
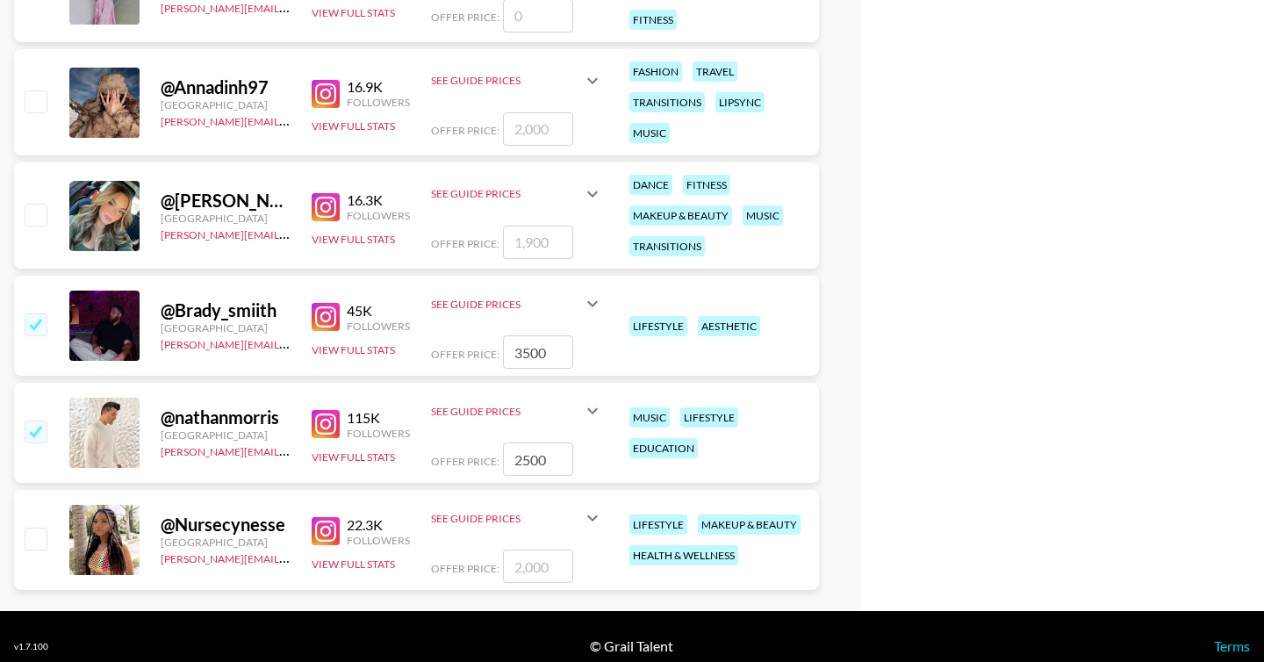
click at [530, 463] on input "2500" at bounding box center [538, 458] width 70 height 33
type input "200"
checkbox input "true"
type input "3"
checkbox input "false"
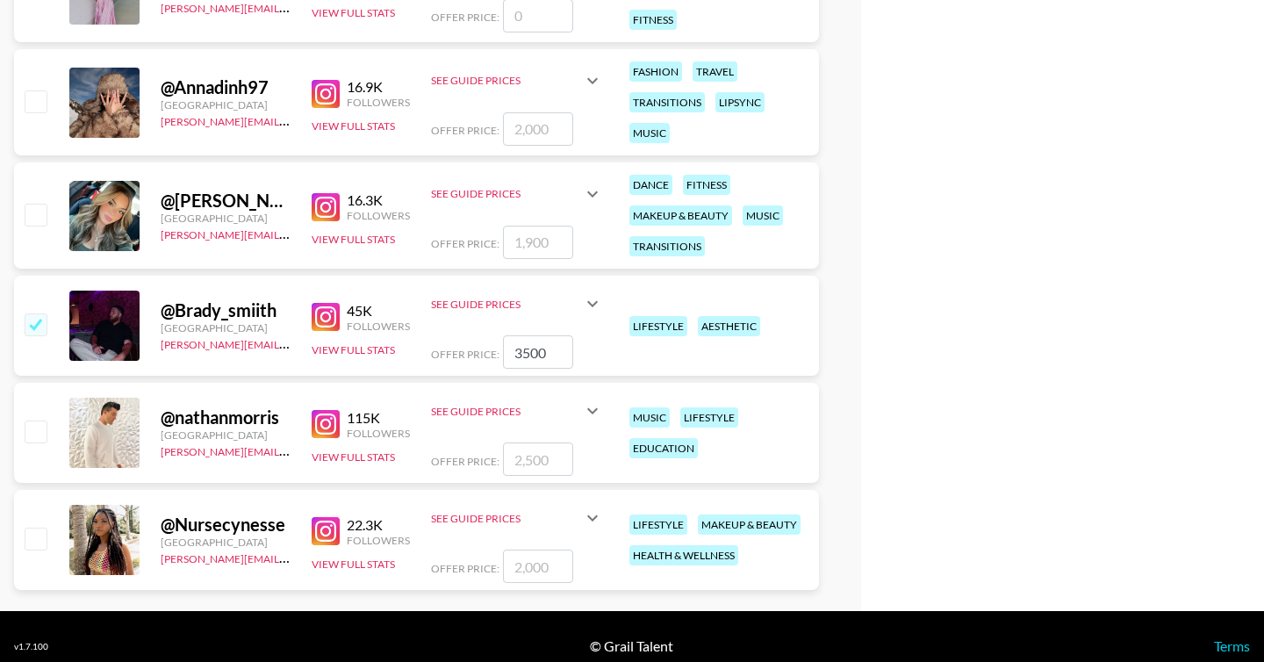
checkbox input "true"
type input "3"
checkbox input "true"
type input "2500"
click at [31, 544] on input "checkbox" at bounding box center [35, 538] width 21 height 21
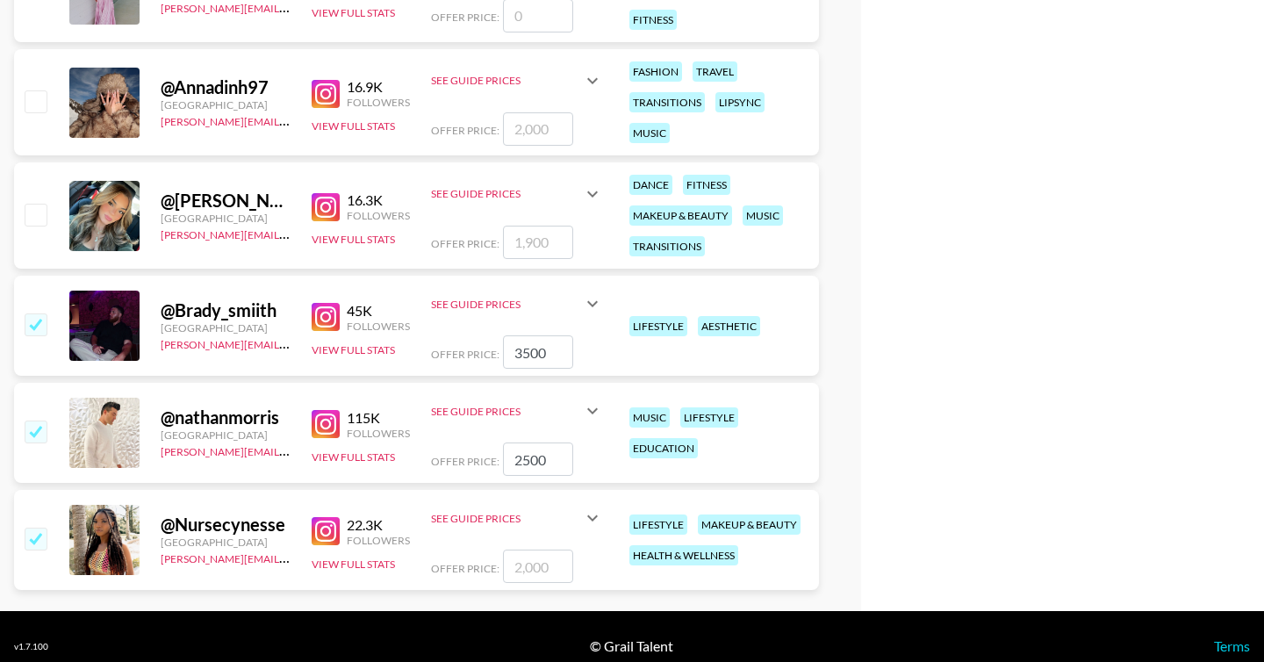
checkbox input "true"
click at [529, 564] on input "2000" at bounding box center [538, 566] width 70 height 33
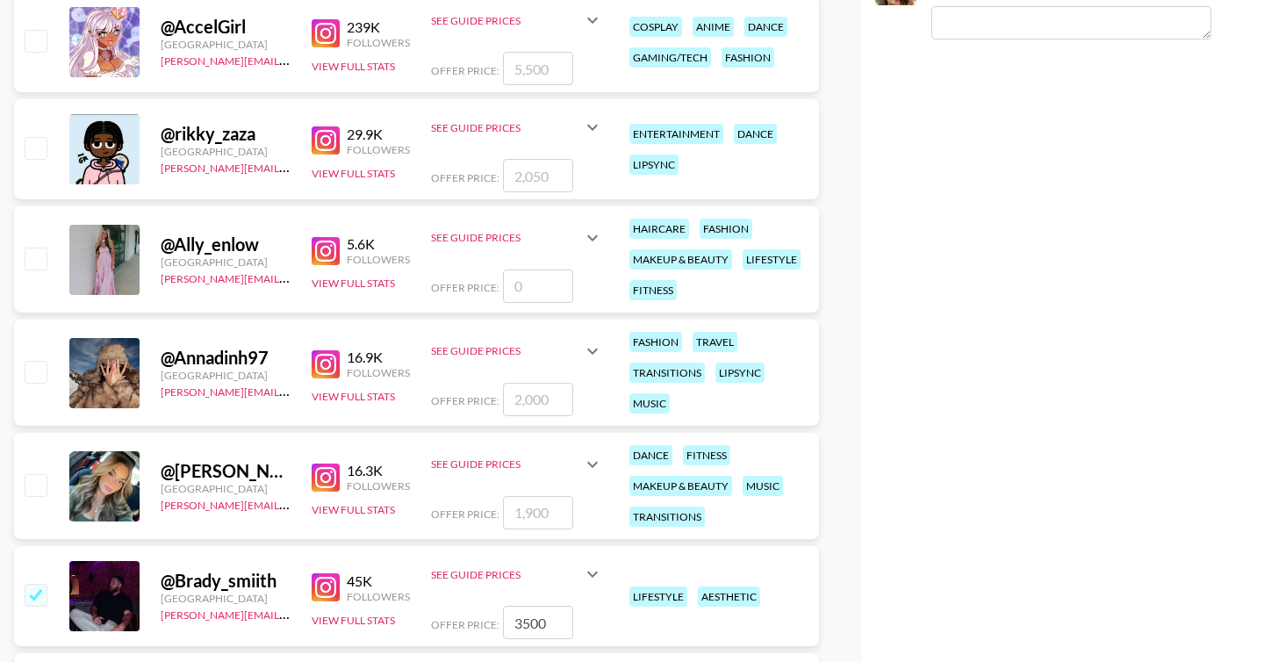
scroll to position [626, 0]
type input "2500"
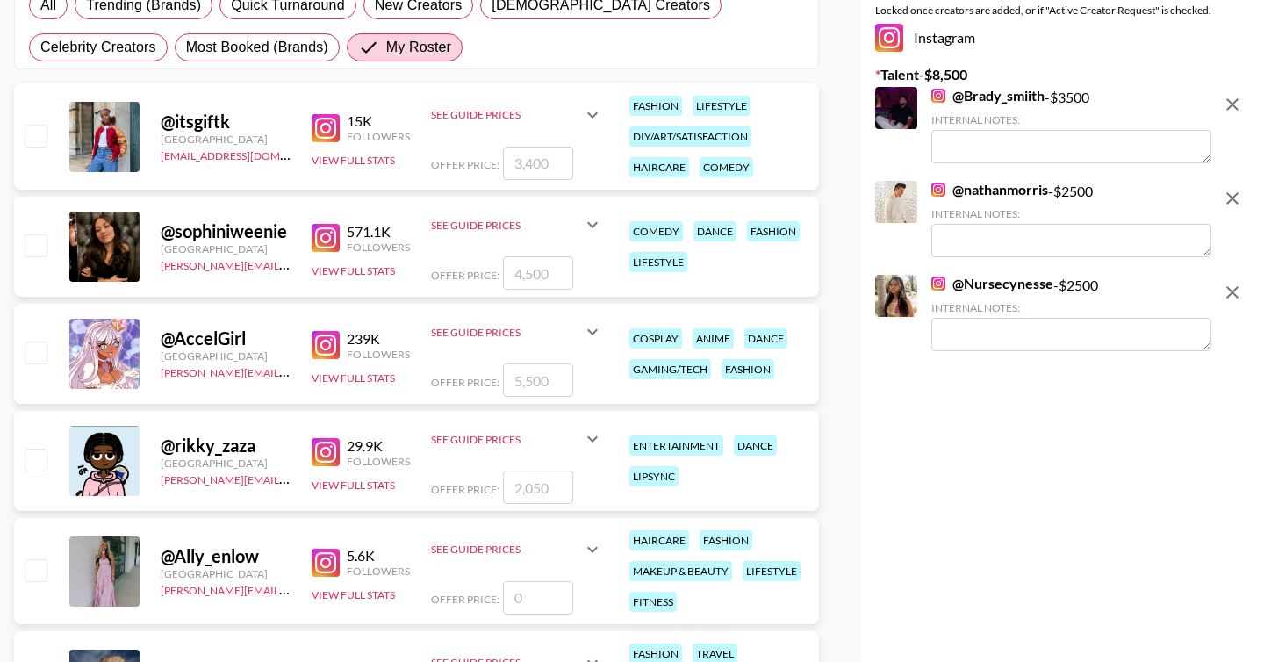
scroll to position [293, 0]
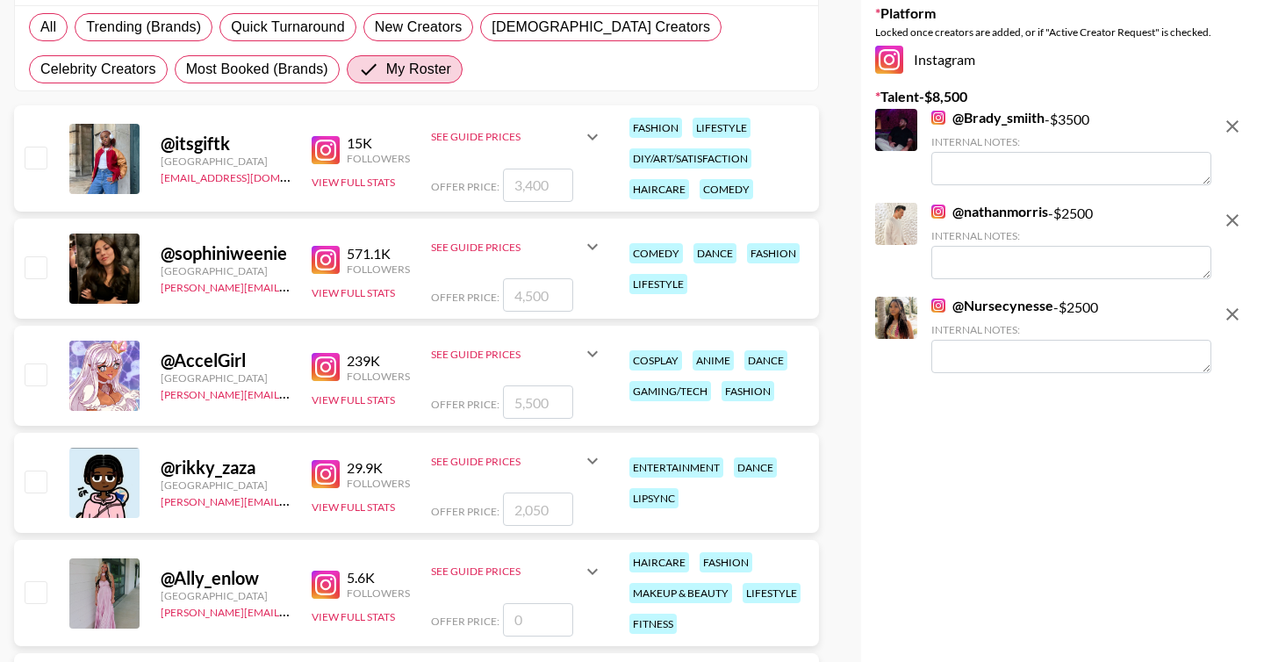
click at [35, 268] on input "checkbox" at bounding box center [35, 266] width 21 height 21
checkbox input "true"
click at [528, 290] on input "4500" at bounding box center [538, 294] width 70 height 33
type input "400"
checkbox input "false"
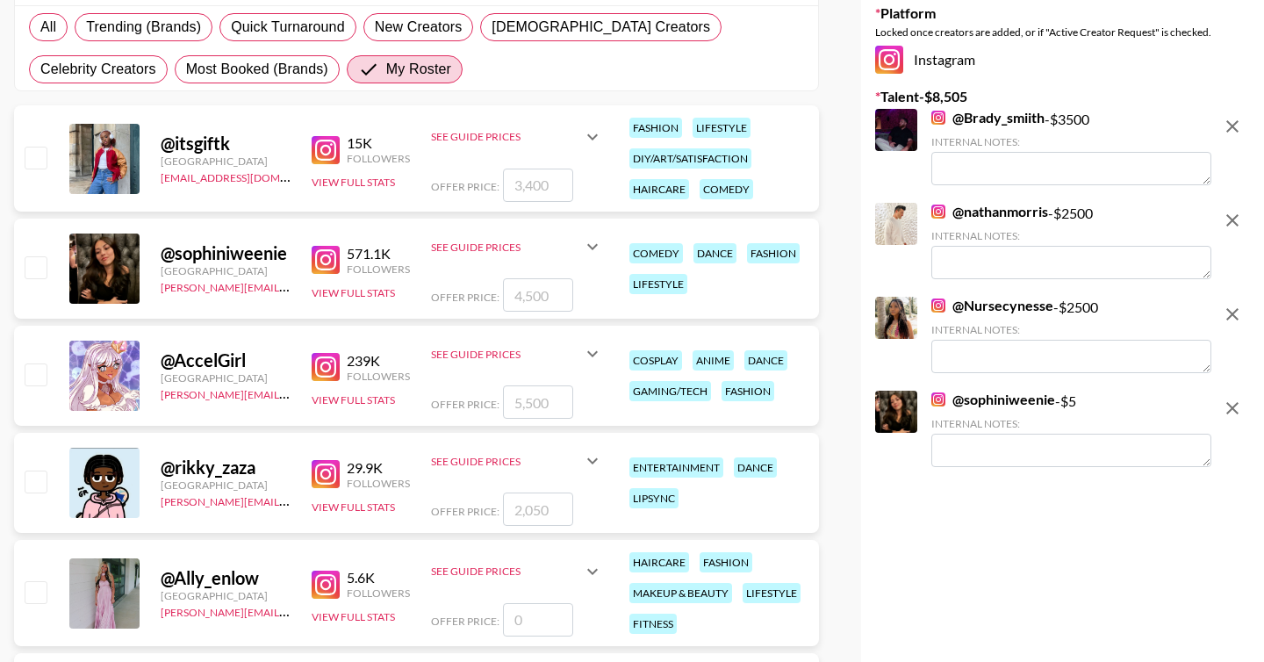
checkbox input "true"
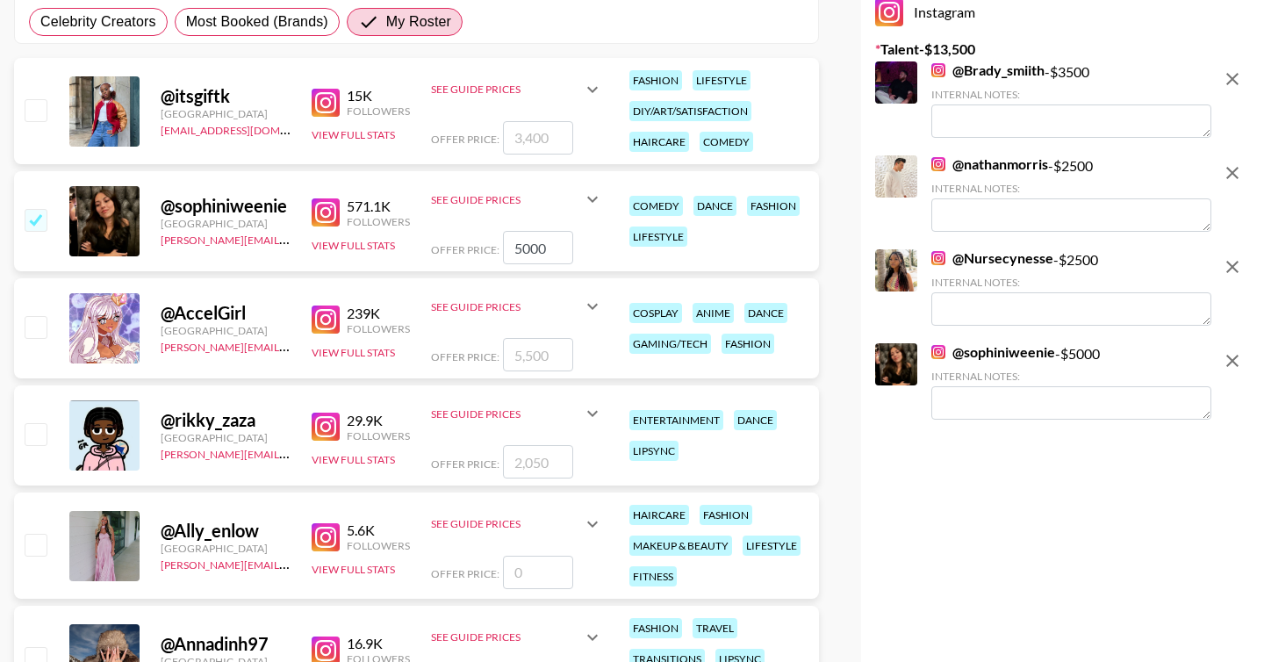
scroll to position [341, 0]
type input "5000"
click at [40, 548] on input "checkbox" at bounding box center [35, 543] width 21 height 21
checkbox input "false"
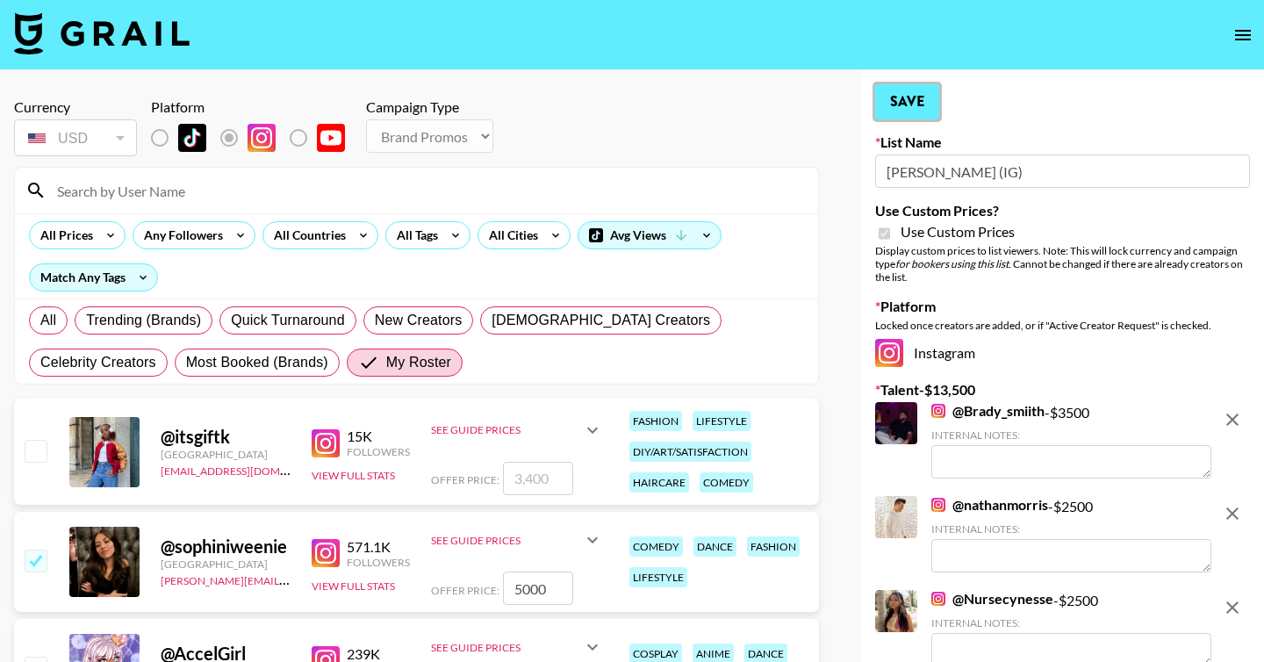
click at [923, 94] on button "Save" at bounding box center [907, 101] width 64 height 35
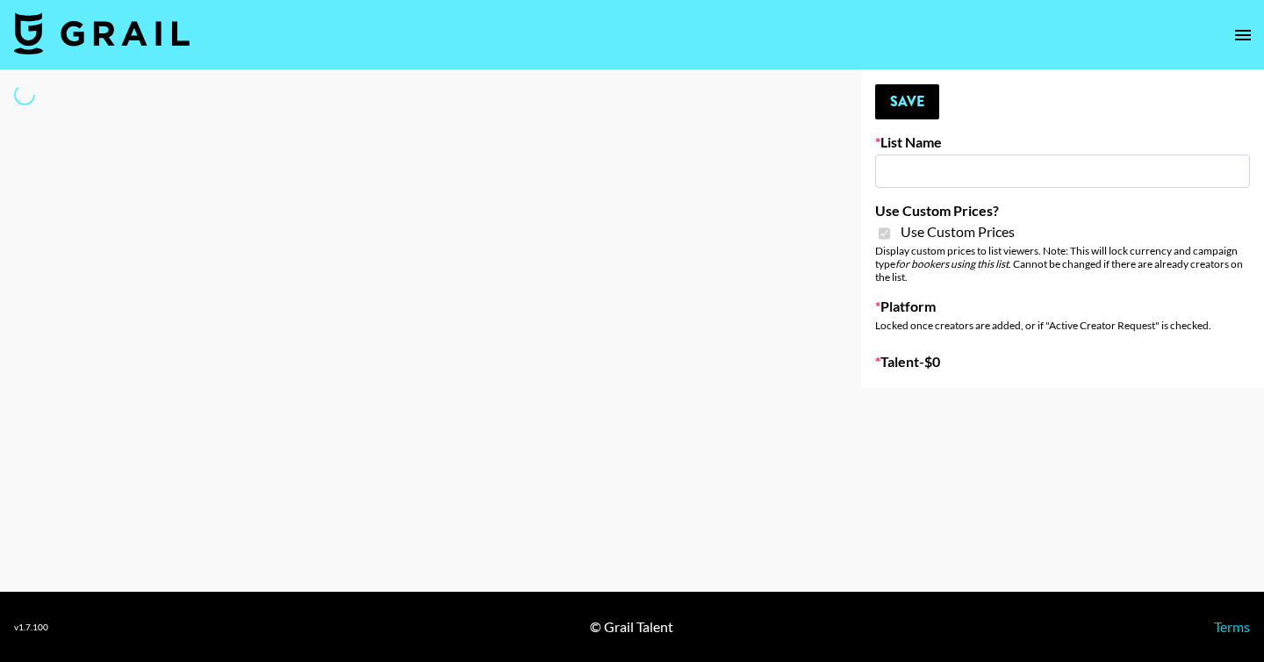
type input "PLAUD (TikTok)"
checkbox input "true"
select select "Brand"
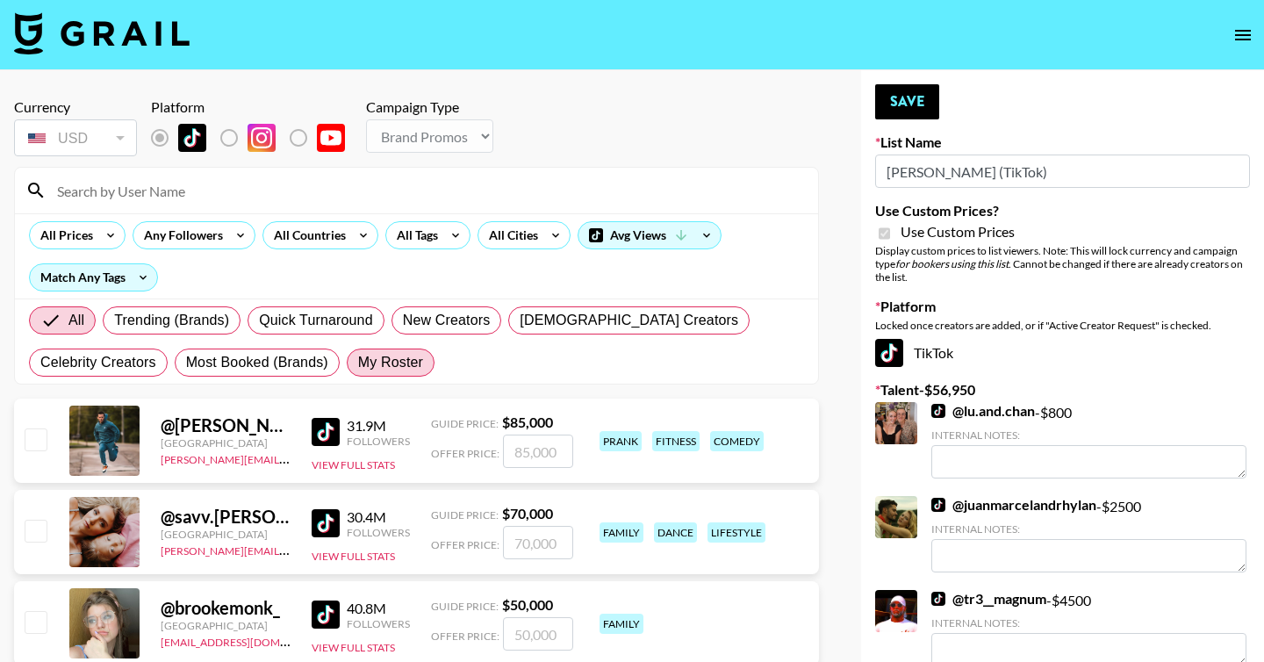
click at [406, 356] on span "My Roster" at bounding box center [390, 362] width 65 height 21
click at [358, 363] on input "My Roster" at bounding box center [358, 363] width 0 height 0
radio input "true"
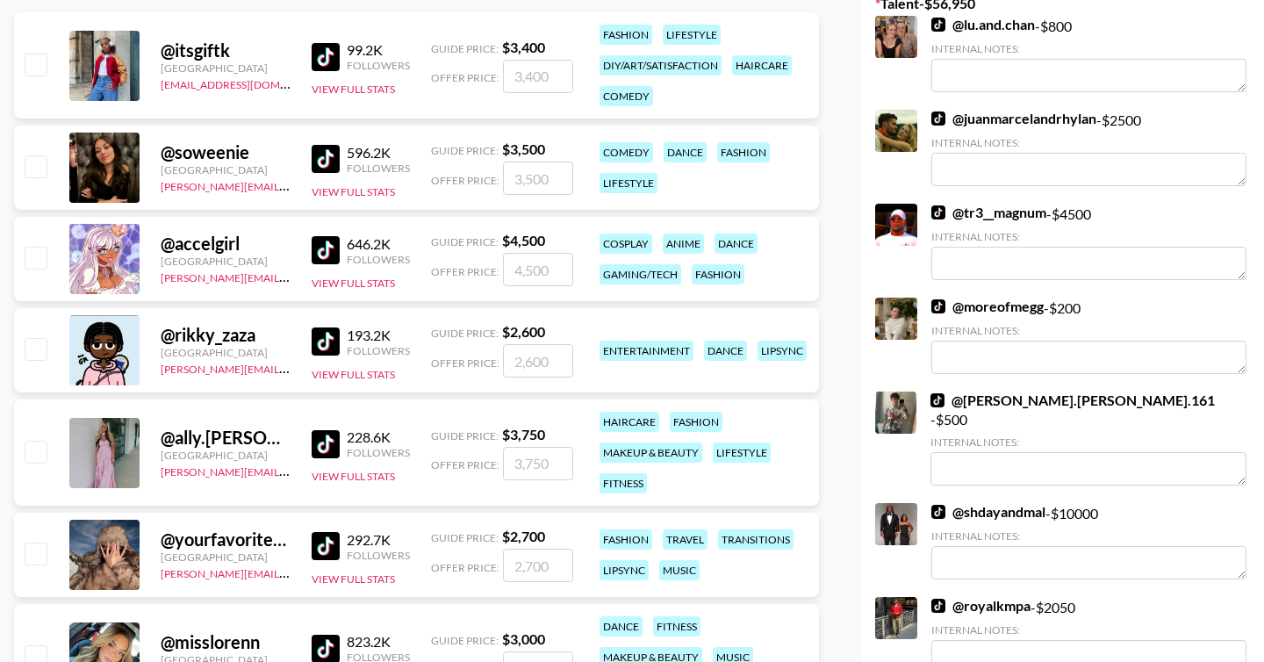
scroll to position [392, 0]
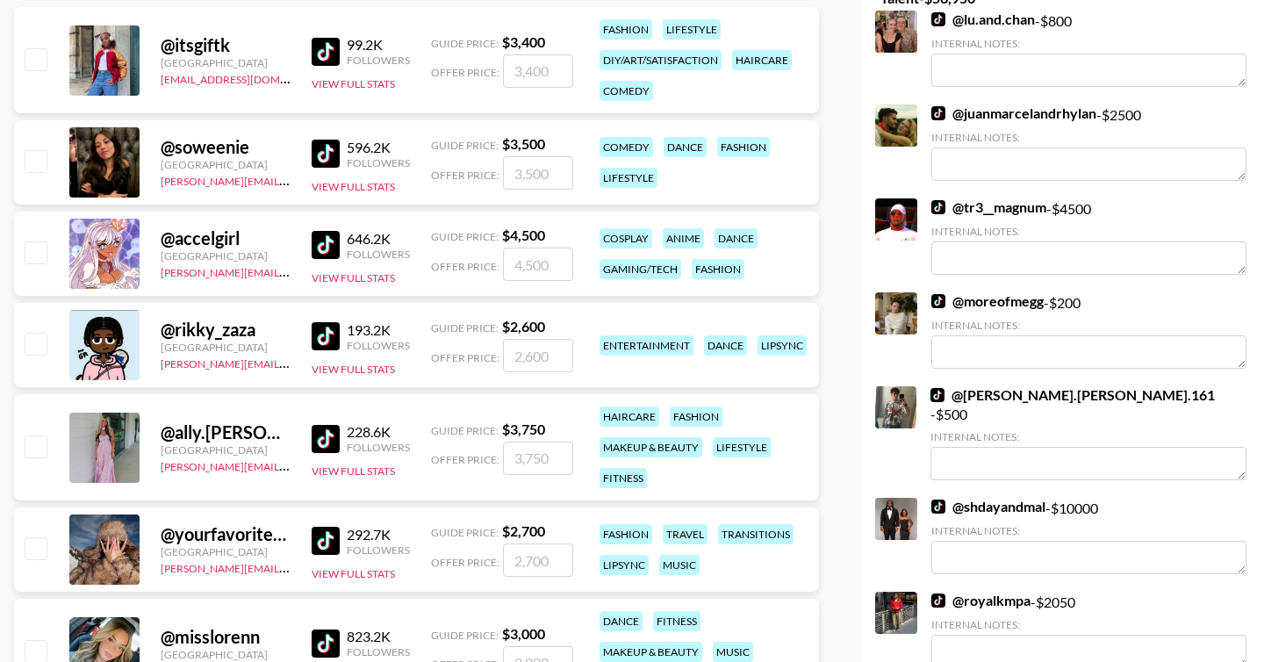
click at [35, 441] on input "checkbox" at bounding box center [35, 445] width 21 height 21
checkbox input "true"
type input "3750"
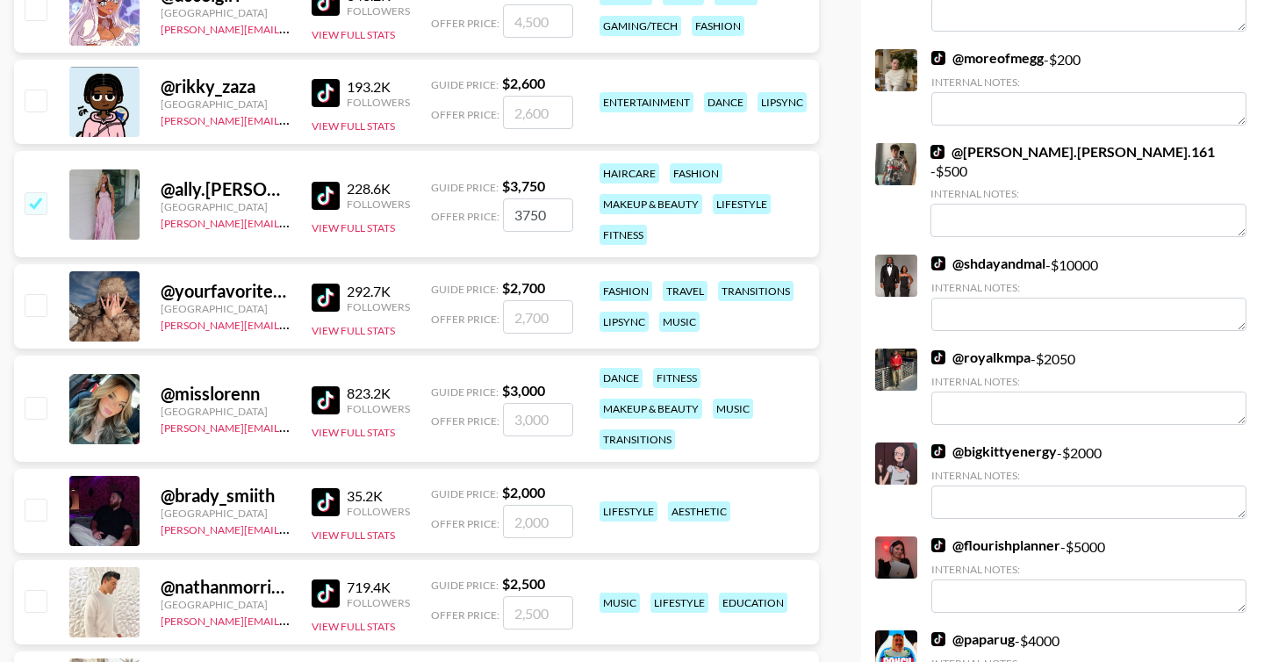
scroll to position [773, 0]
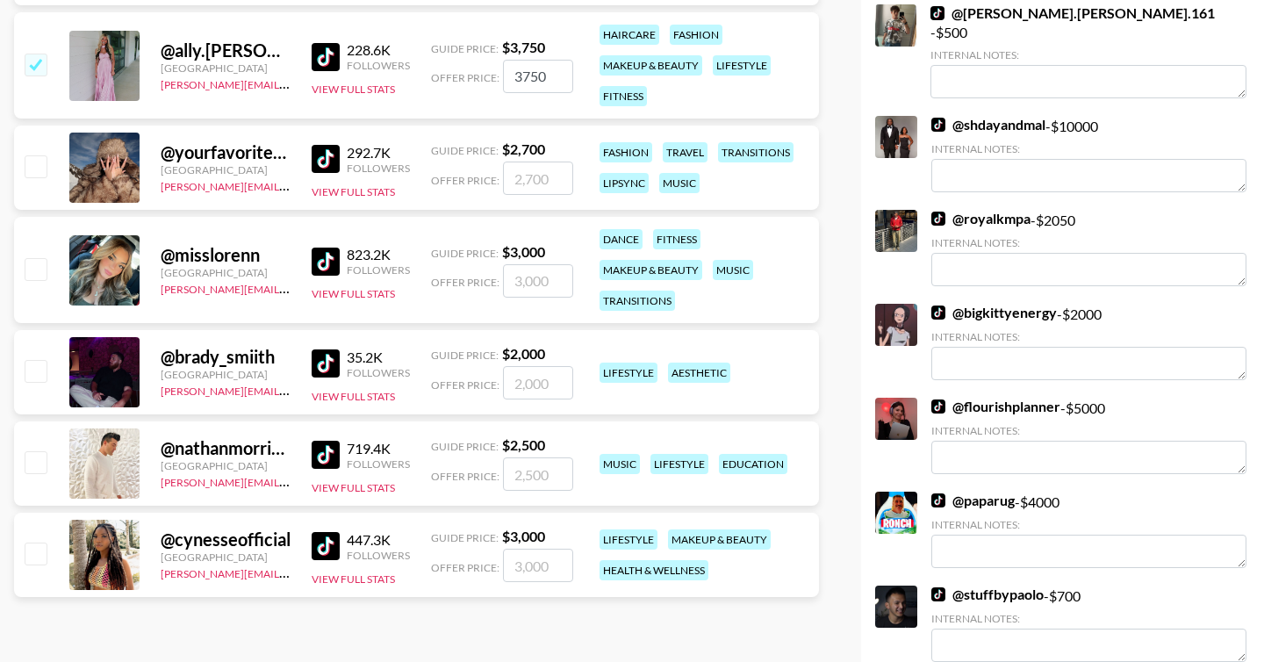
click at [44, 370] on input "checkbox" at bounding box center [35, 370] width 21 height 21
checkbox input "true"
click at [530, 386] on input "2000" at bounding box center [538, 382] width 70 height 33
type input "2500"
click at [31, 457] on input "checkbox" at bounding box center [35, 461] width 21 height 21
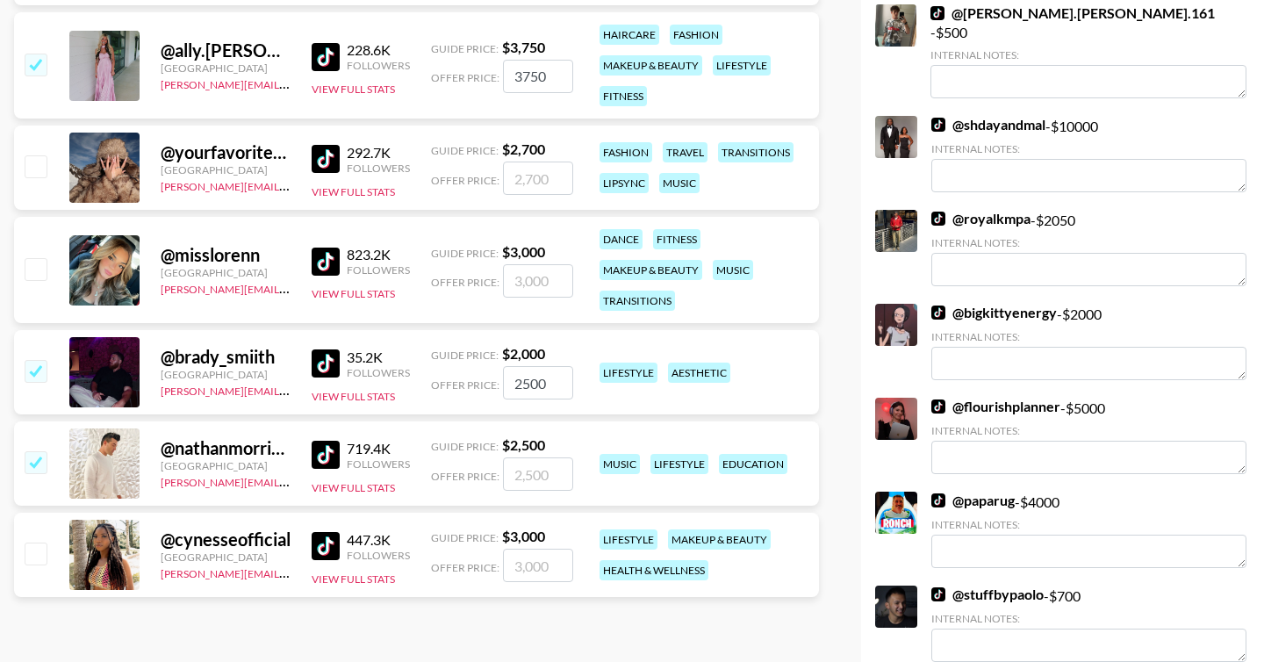
checkbox input "true"
type input "2500"
click at [45, 550] on input "checkbox" at bounding box center [35, 552] width 21 height 21
checkbox input "true"
type input "3000"
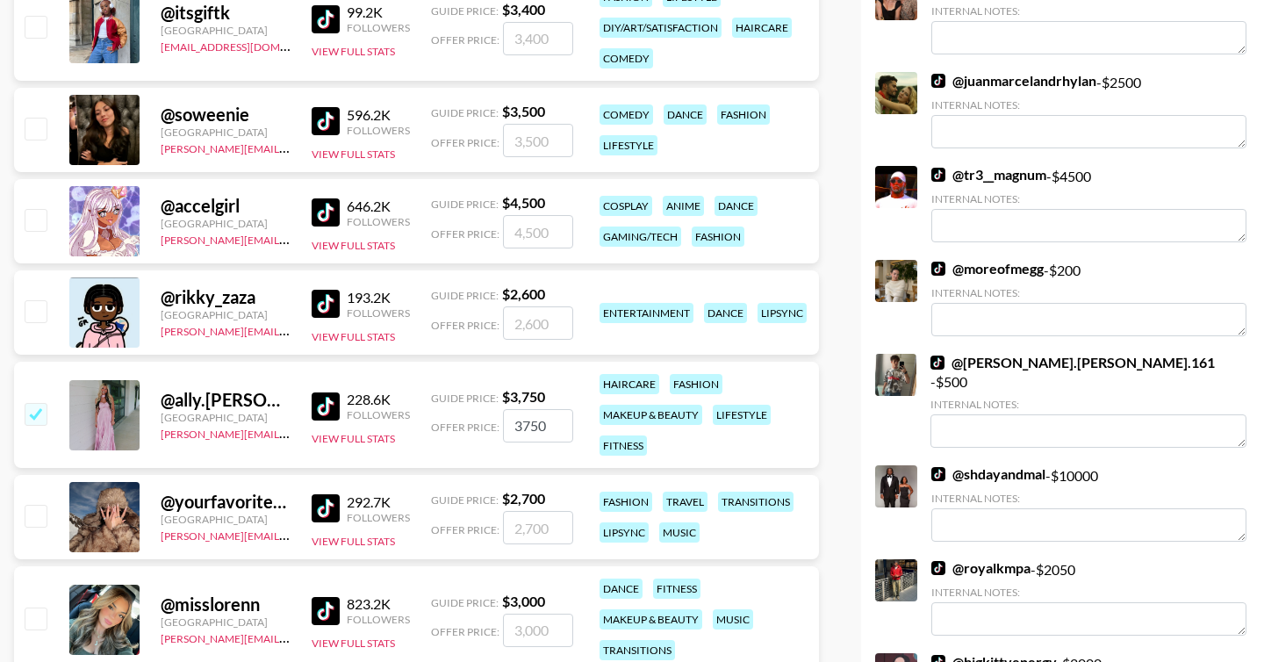
scroll to position [422, 0]
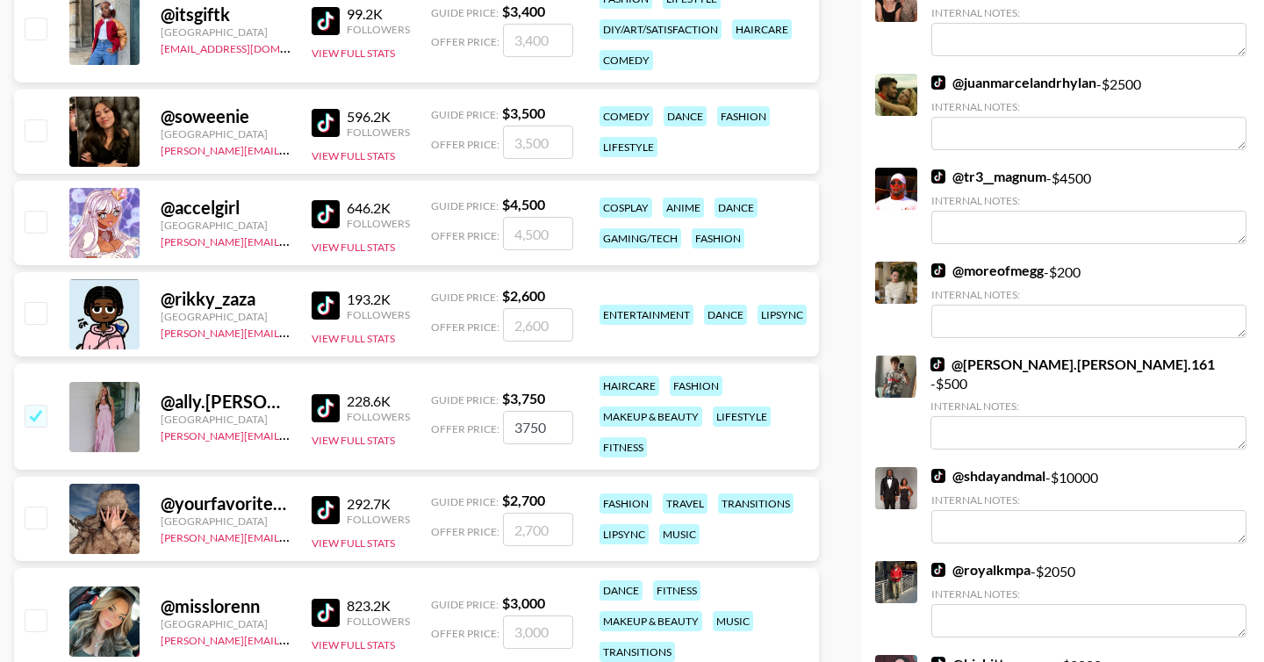
click at [527, 433] on input "3750" at bounding box center [538, 427] width 70 height 33
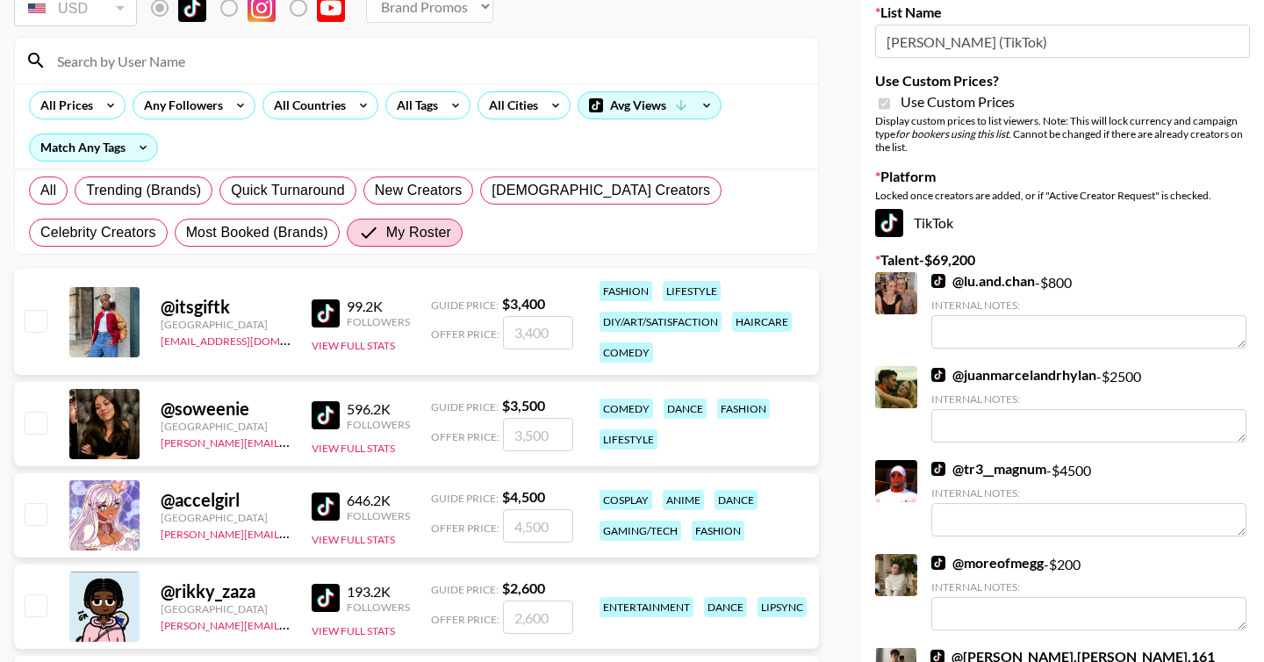
scroll to position [0, 0]
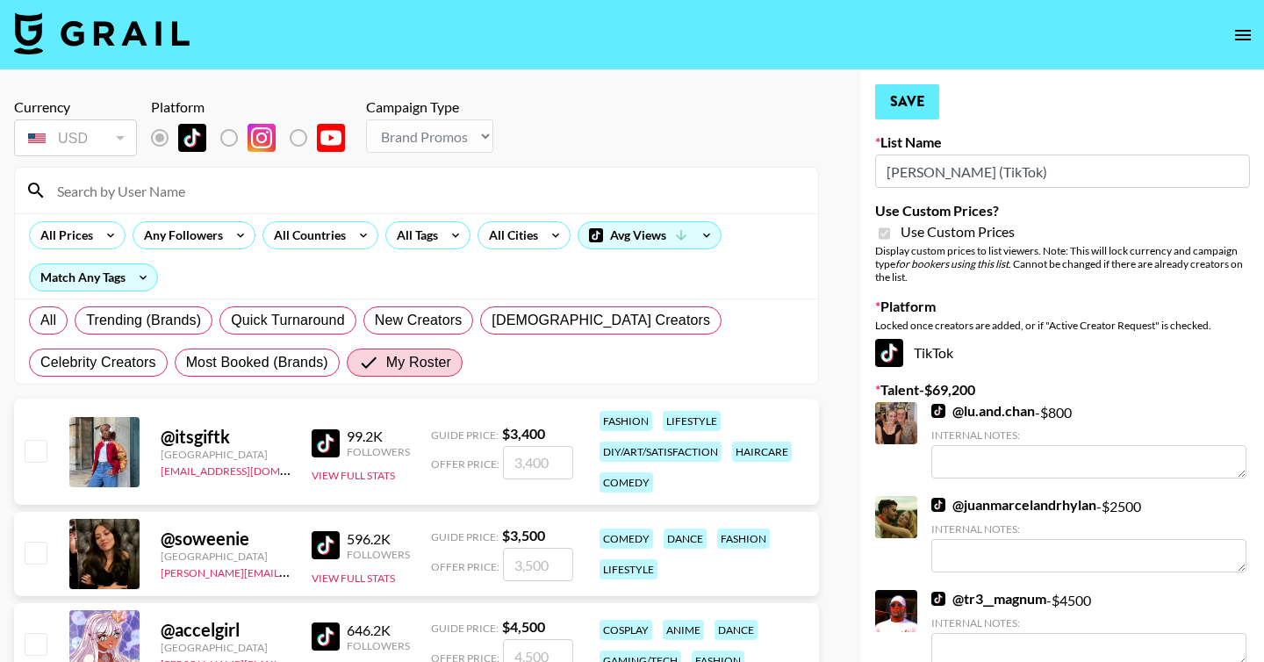
type input "4250"
click at [887, 90] on button "Save" at bounding box center [907, 101] width 64 height 35
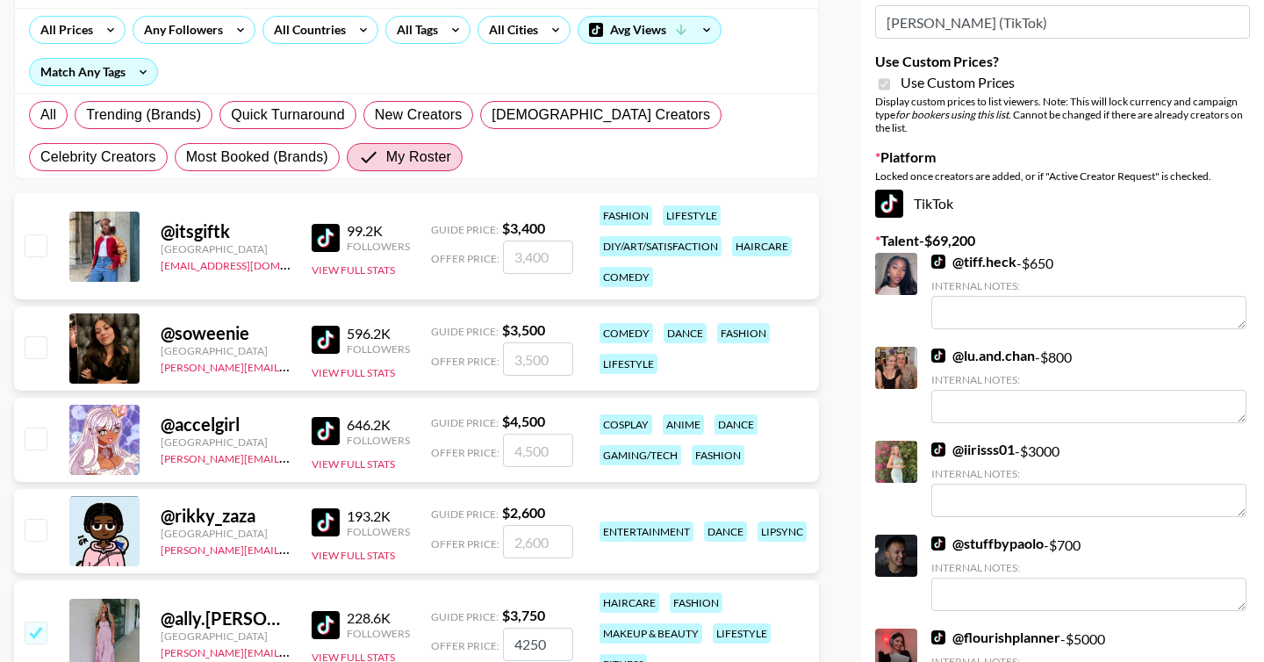
scroll to position [198, 0]
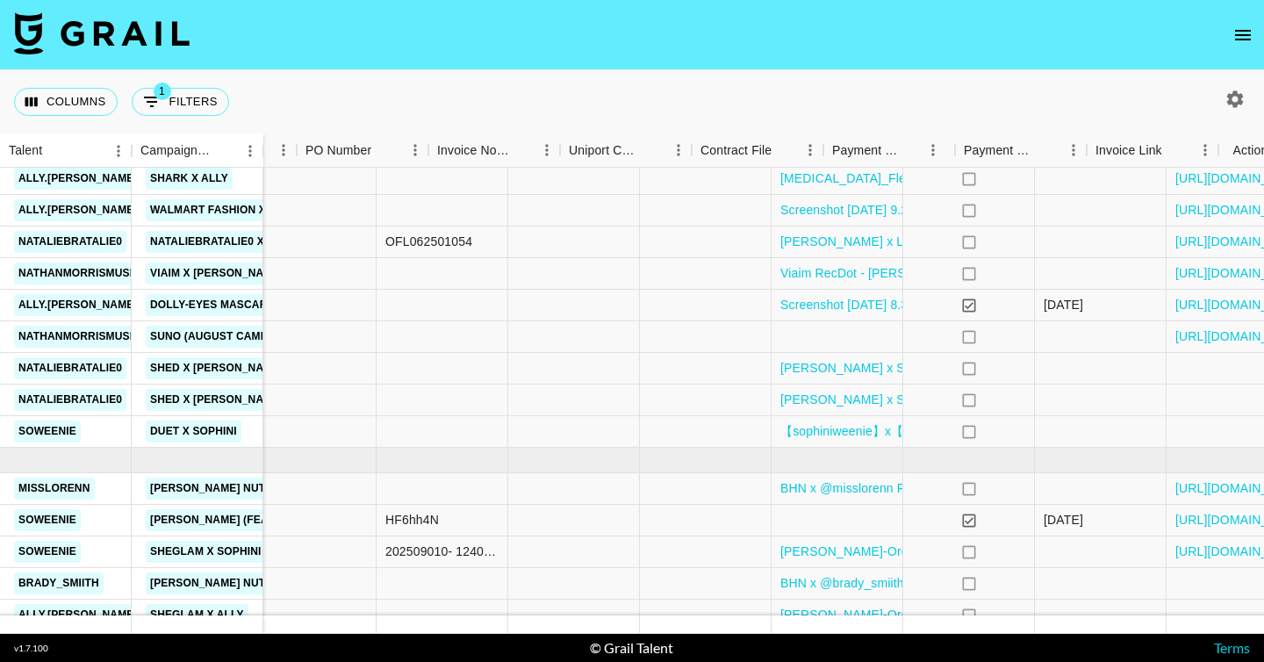
scroll to position [934, 1782]
